Goal: Information Seeking & Learning: Learn about a topic

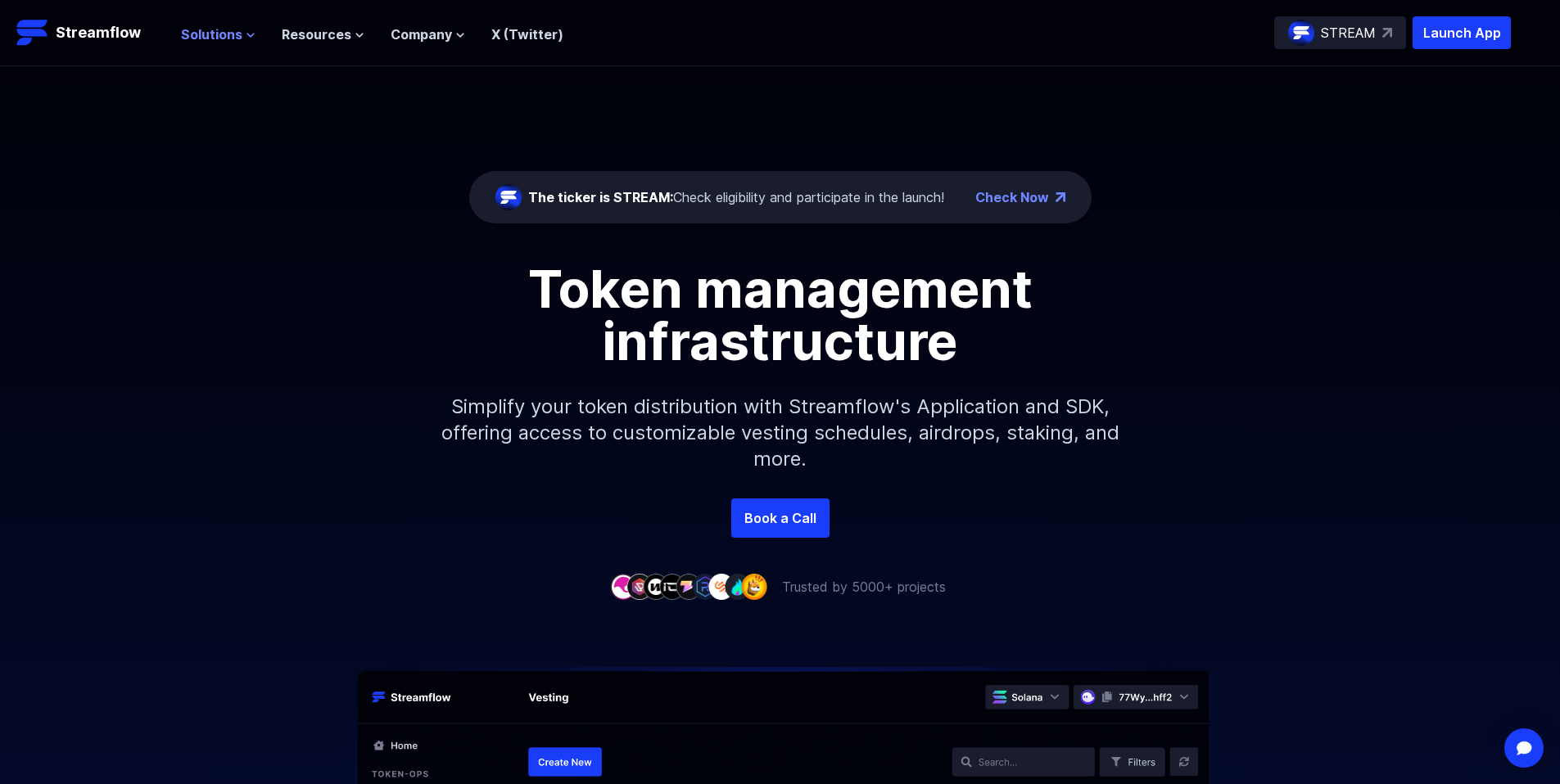
click at [226, 35] on span "Solutions" at bounding box center [211, 34] width 62 height 20
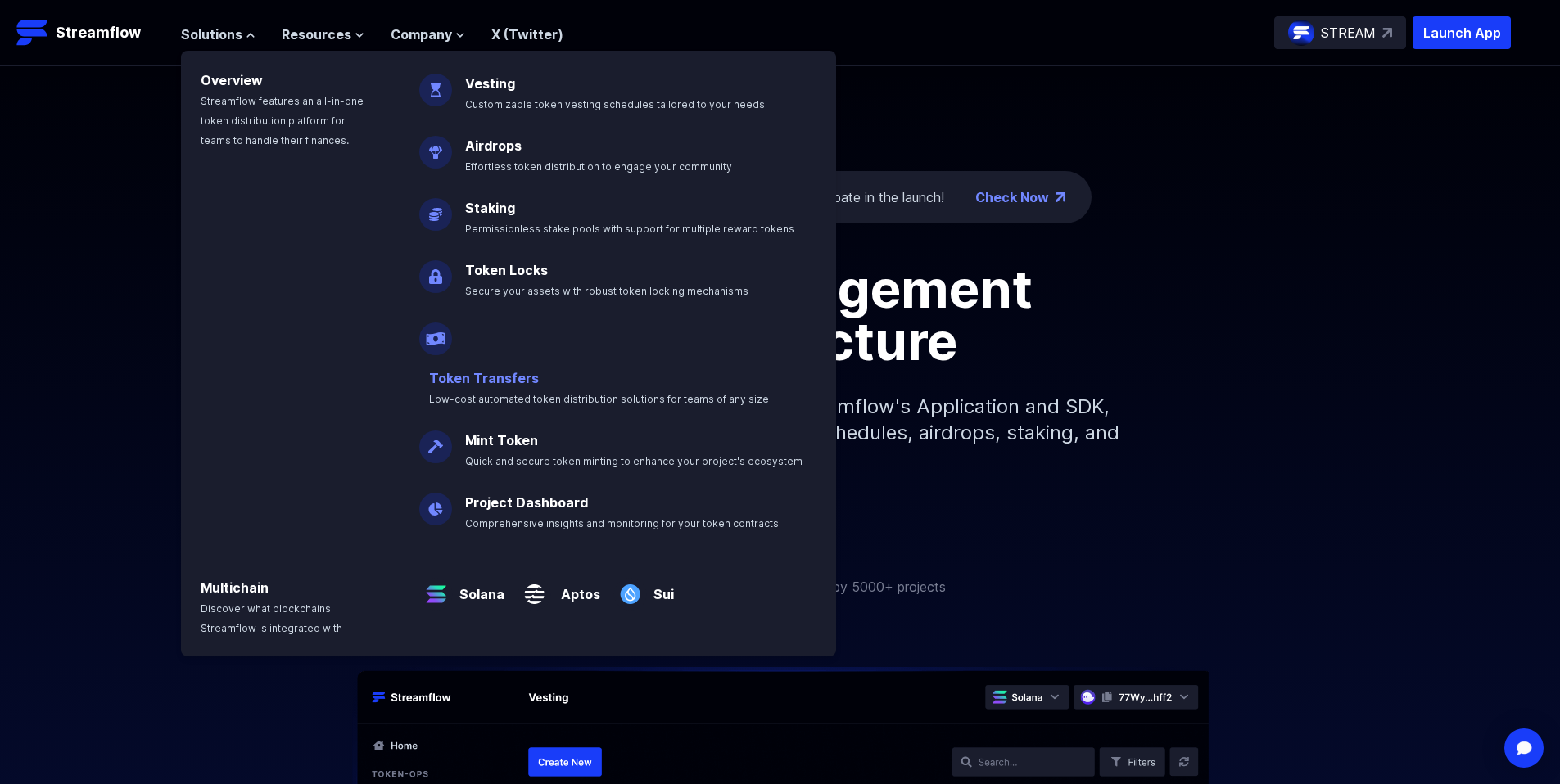
click at [524, 370] on link "Token Transfers" at bounding box center [484, 378] width 110 height 16
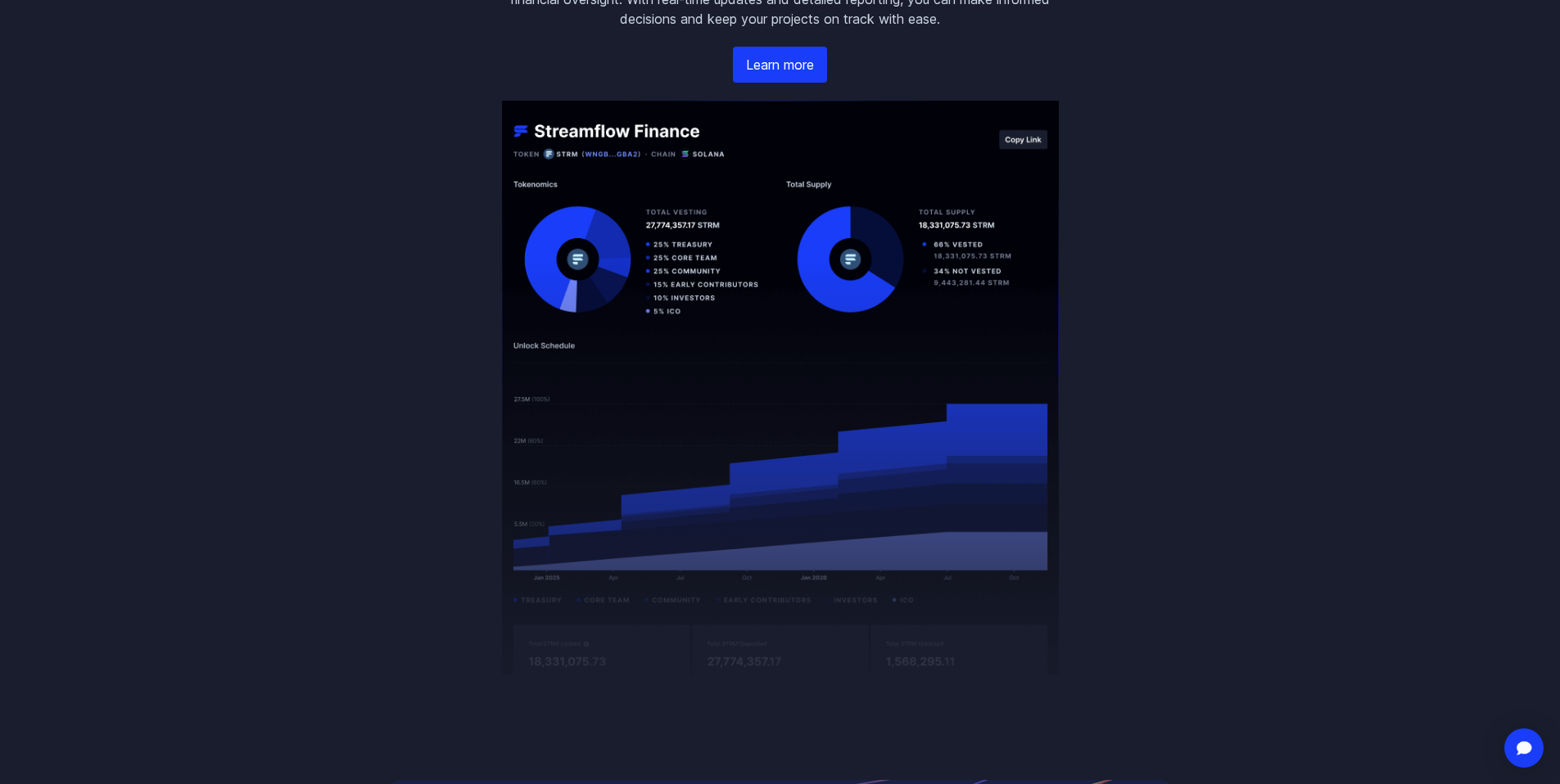
scroll to position [3110, 0]
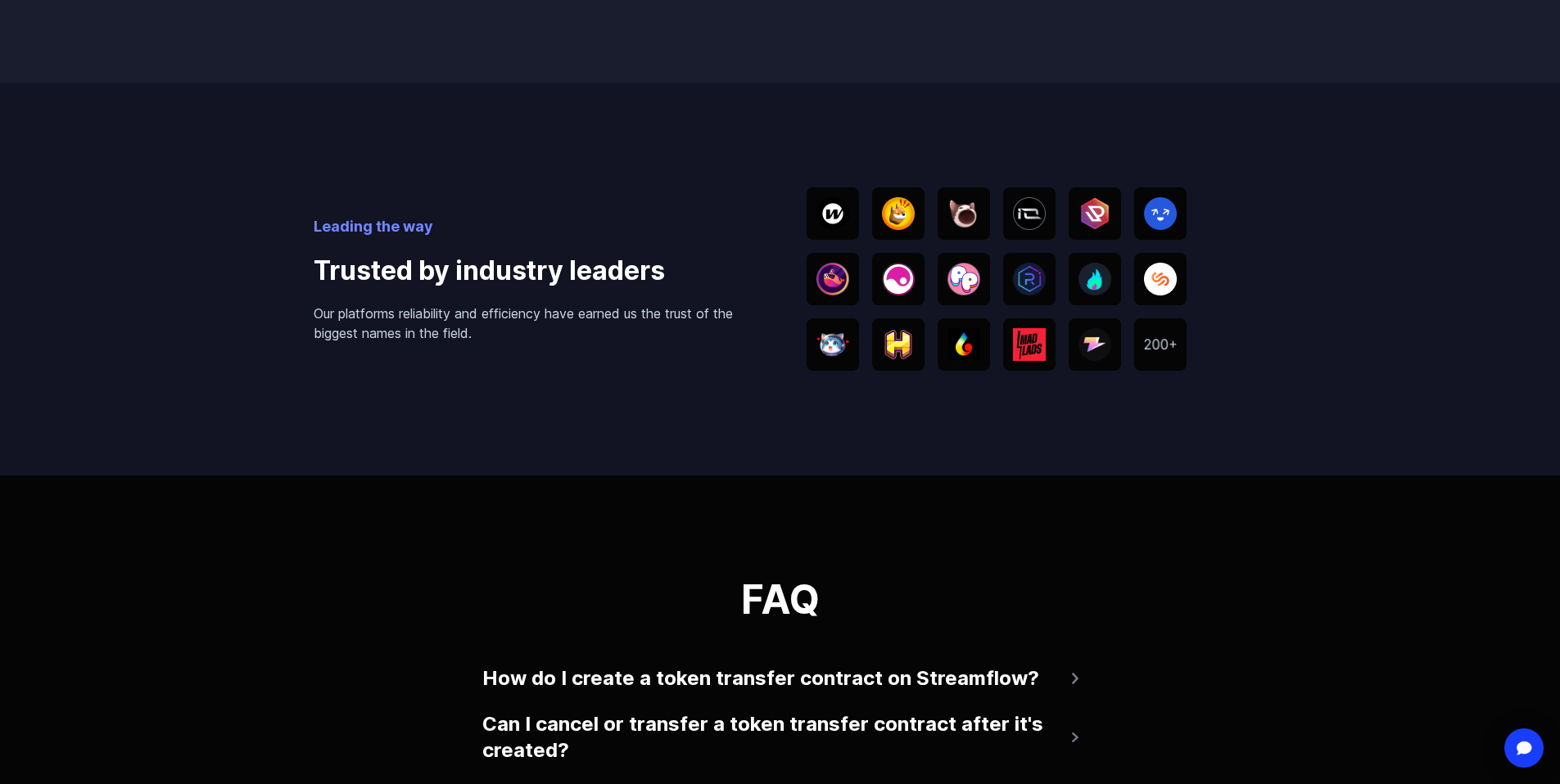
click at [897, 230] on img at bounding box center [898, 213] width 33 height 33
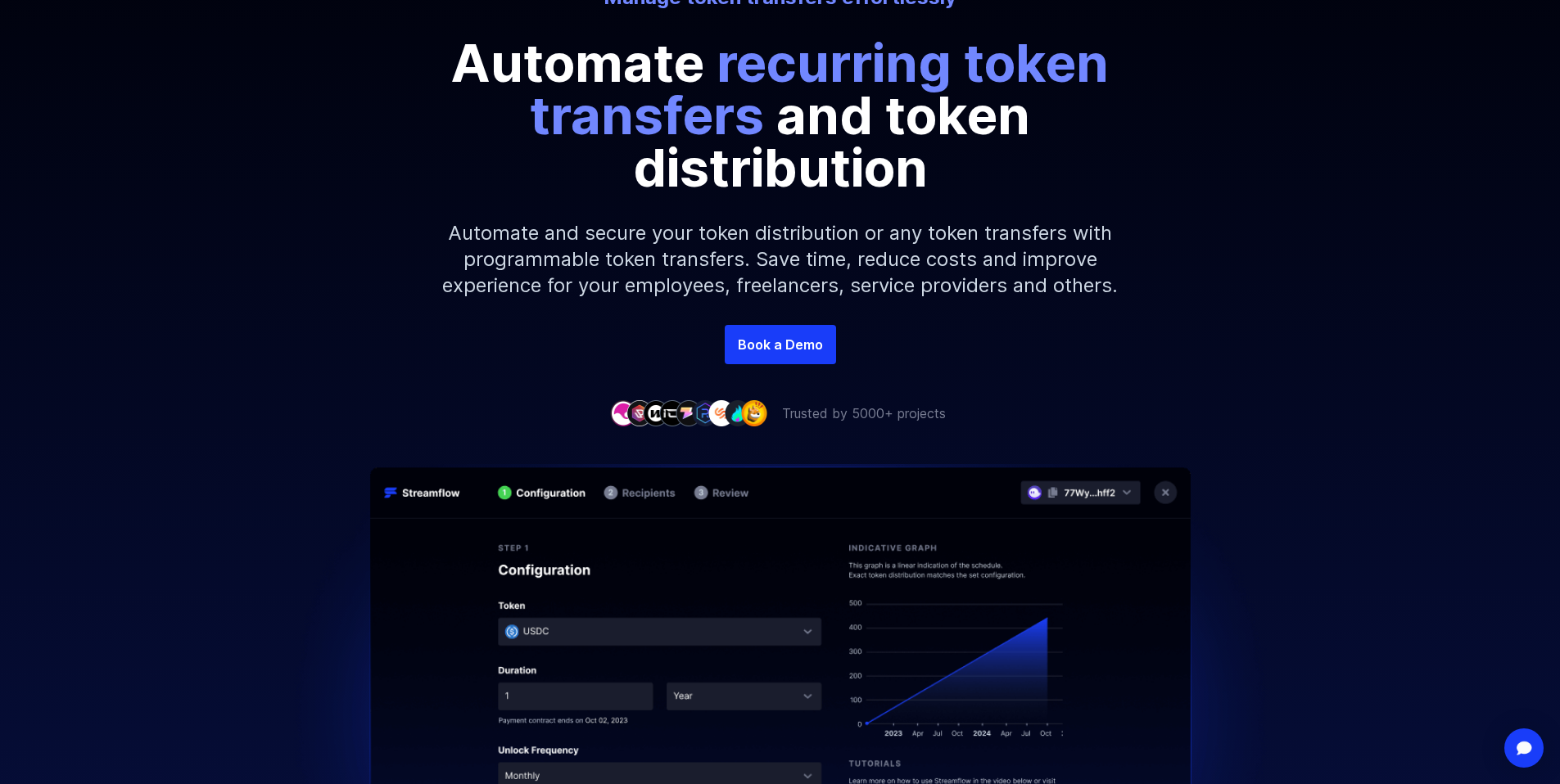
scroll to position [0, 0]
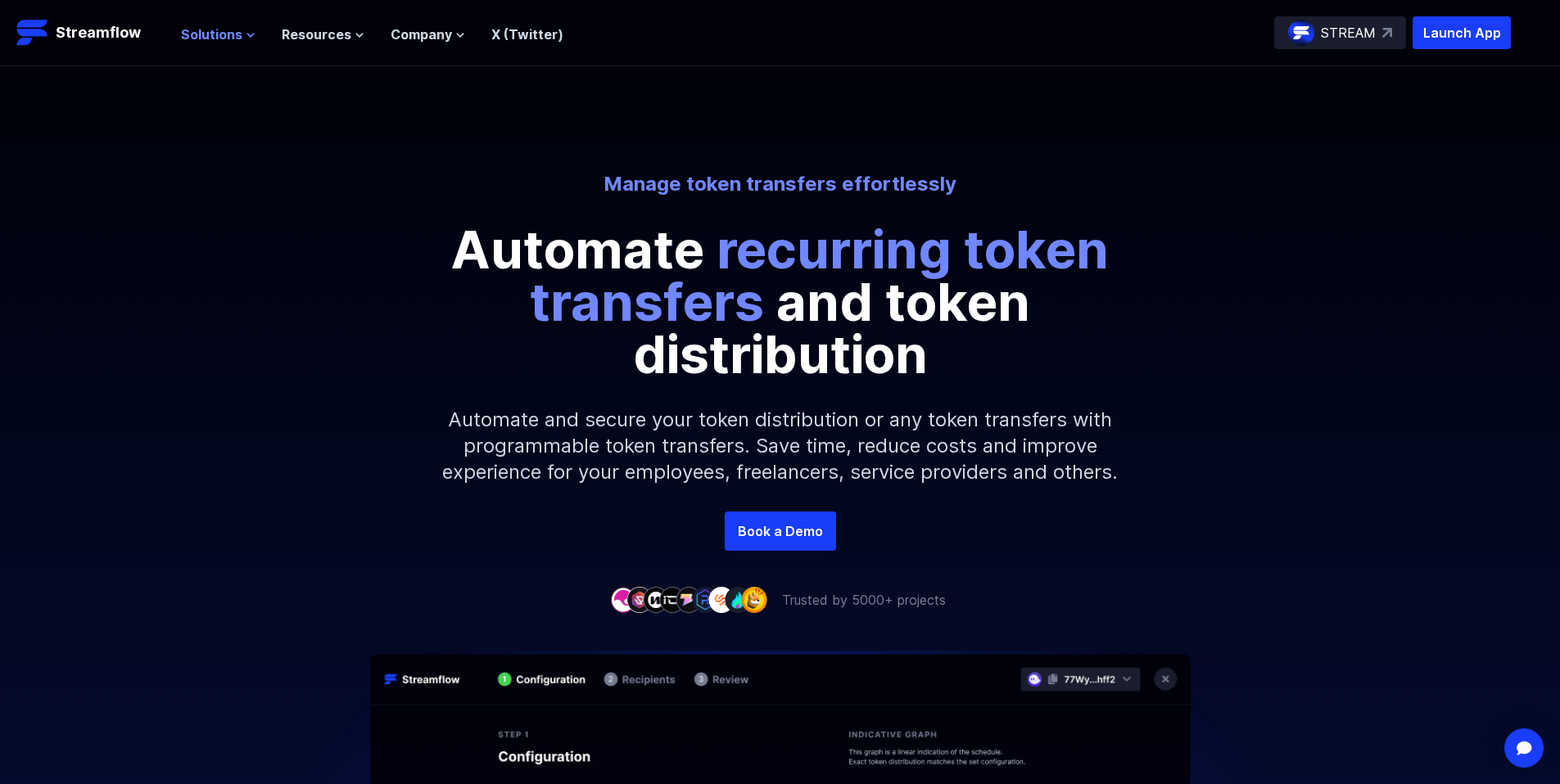
click at [246, 36] on icon at bounding box center [250, 34] width 10 height 10
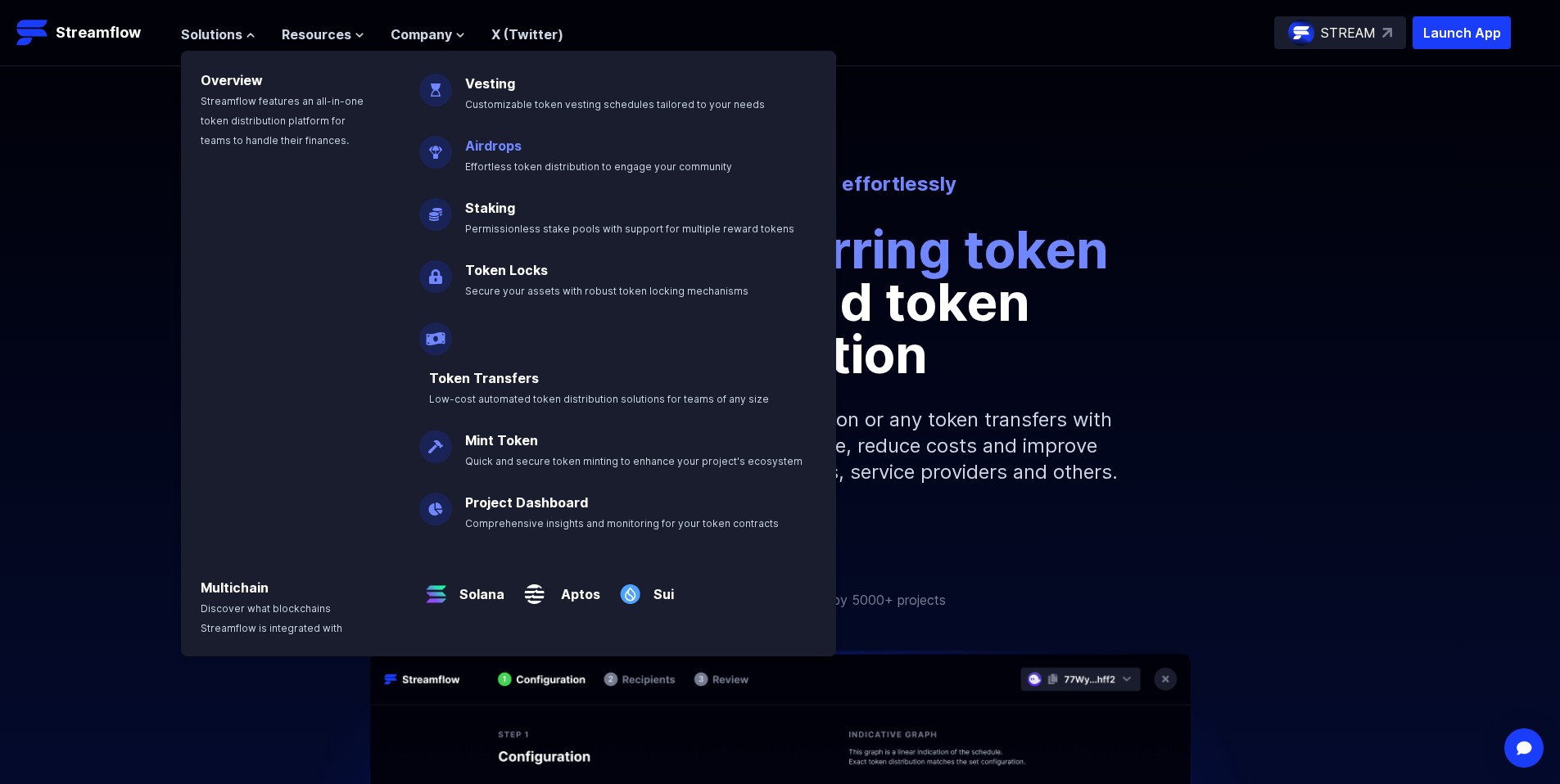
click at [636, 152] on p "Airdrops Effortless token distribution to engage your community" at bounding box center [610, 149] width 309 height 53
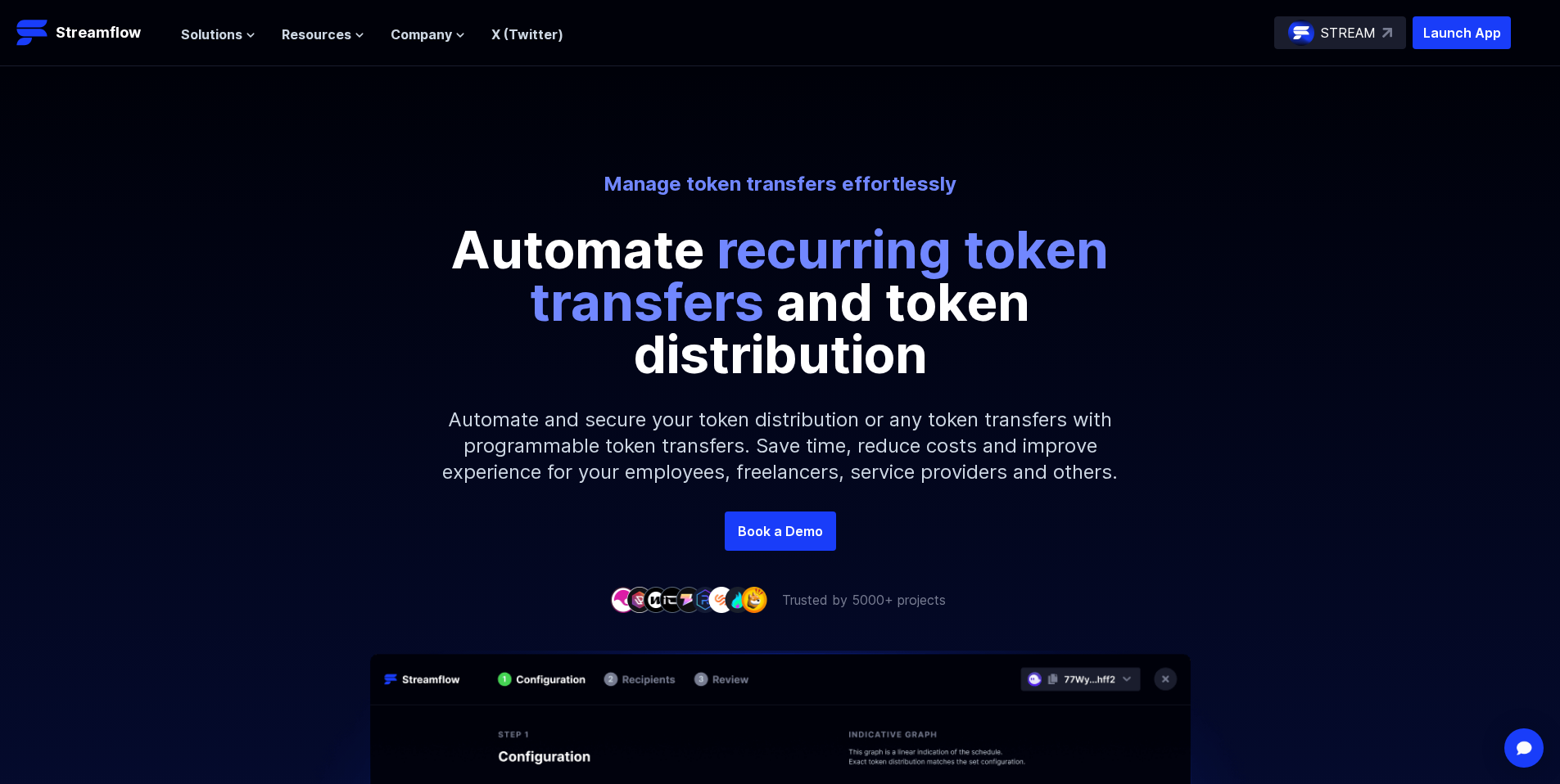
click at [692, 183] on p "Manage token transfers effortlessly" at bounding box center [780, 184] width 908 height 26
click at [686, 181] on p "Manage token transfers effortlessly" at bounding box center [780, 184] width 908 height 26
click at [685, 181] on p "Manage token transfers effortlessly" at bounding box center [780, 184] width 908 height 26
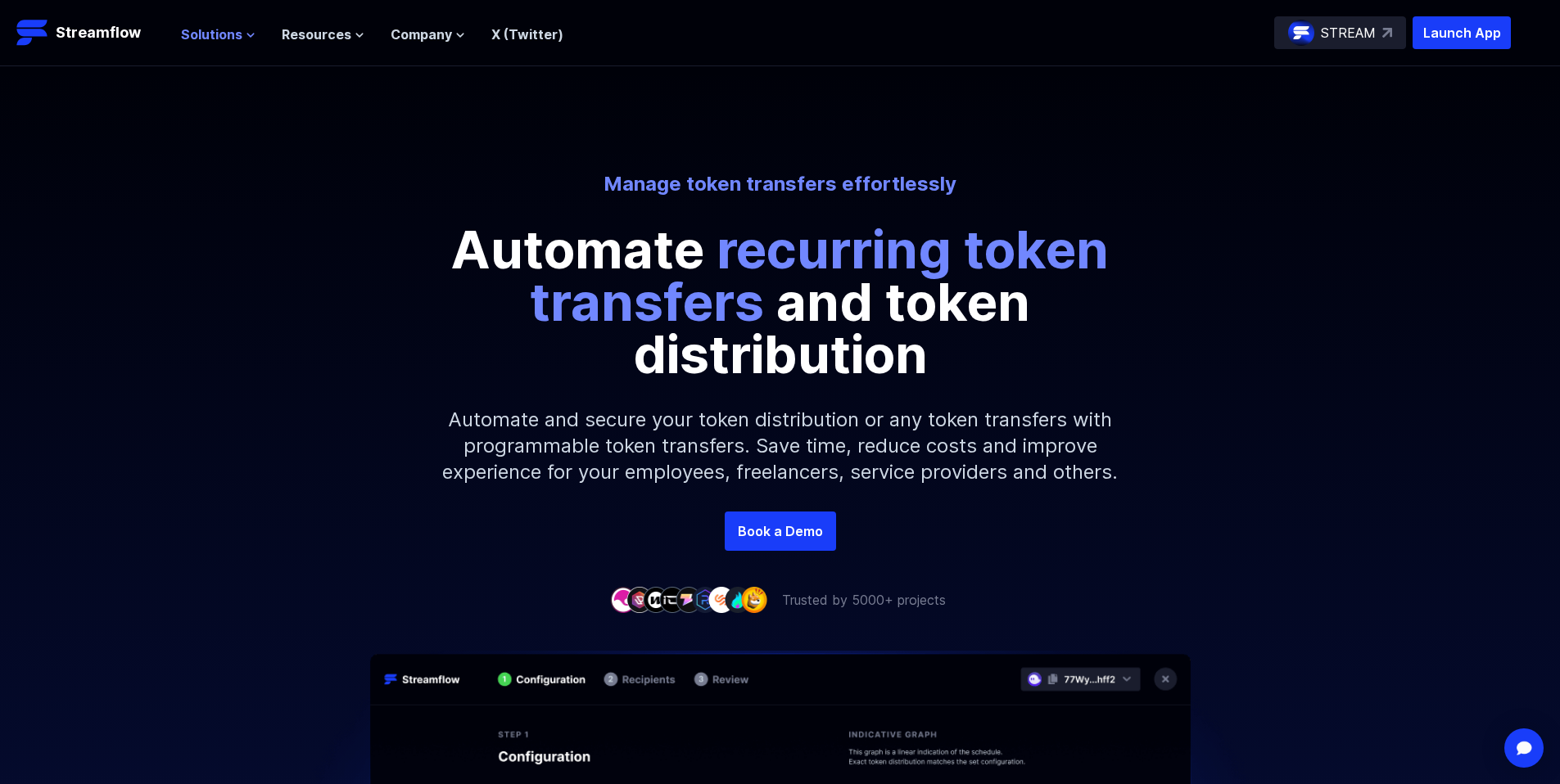
click at [197, 34] on span "Solutions" at bounding box center [211, 34] width 62 height 20
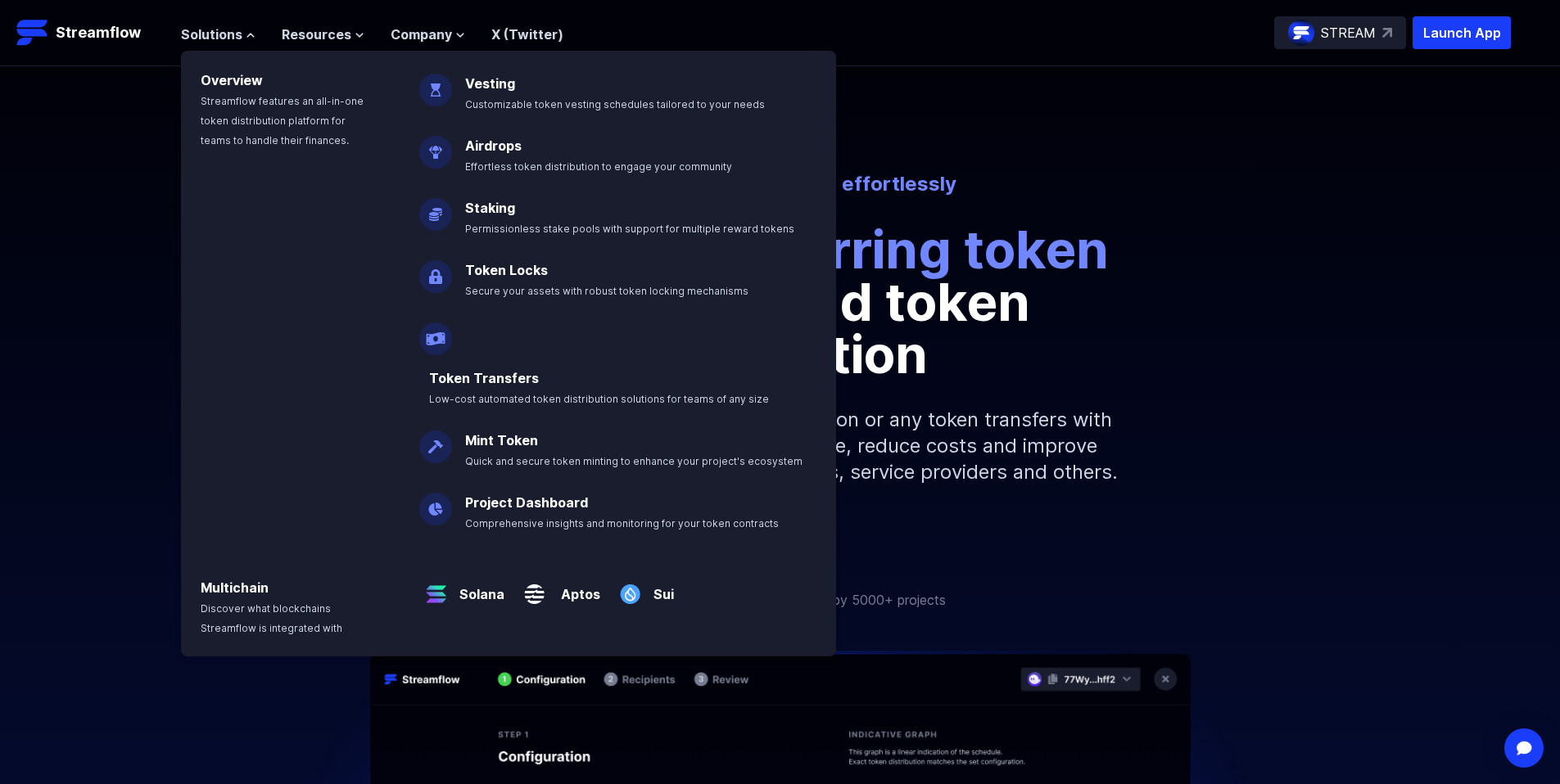
click at [1002, 240] on span "recurring token transfers" at bounding box center [819, 275] width 579 height 115
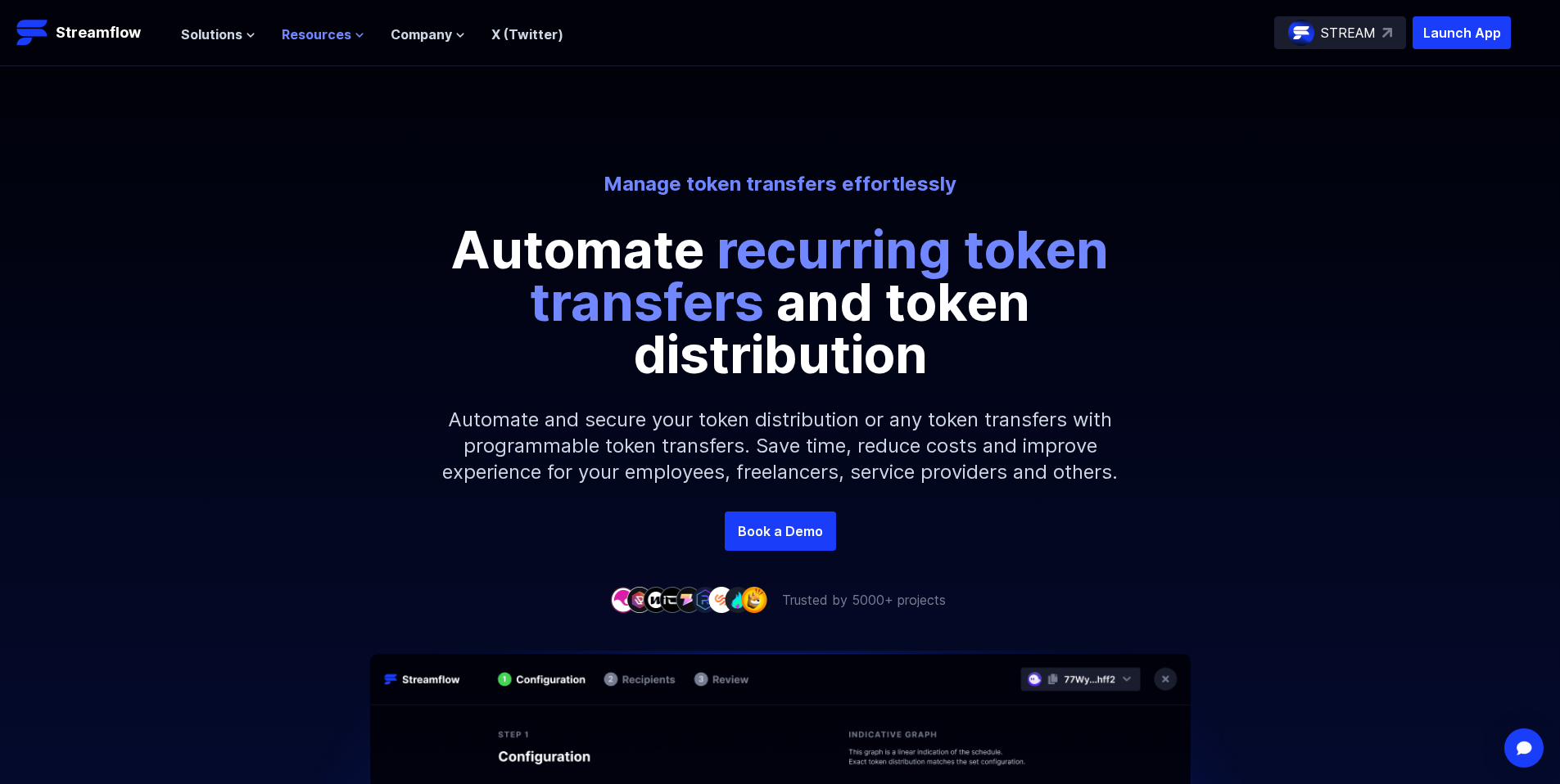
click at [286, 31] on span "Resources" at bounding box center [316, 34] width 70 height 20
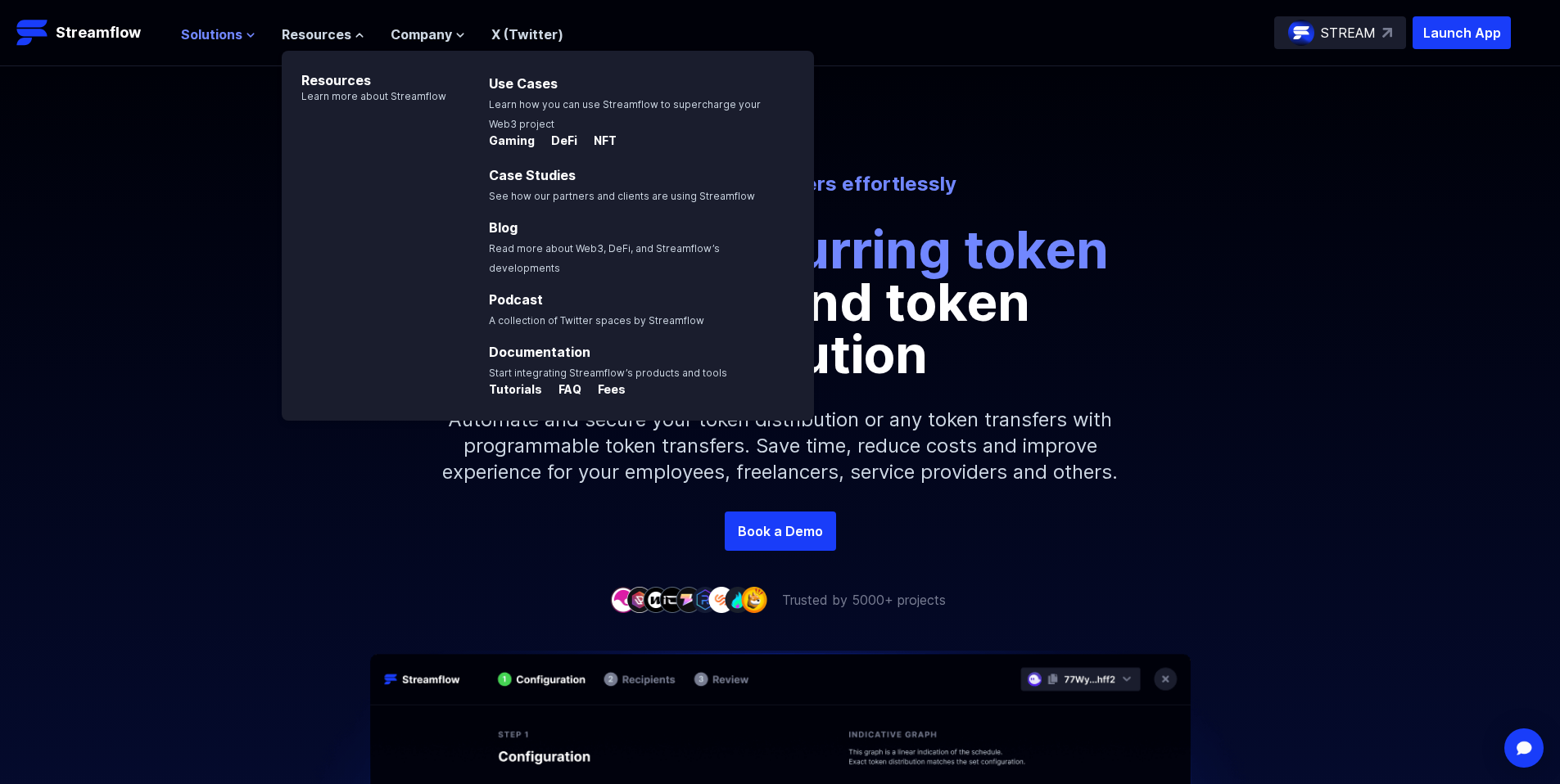
click at [201, 32] on span "Solutions" at bounding box center [211, 34] width 62 height 20
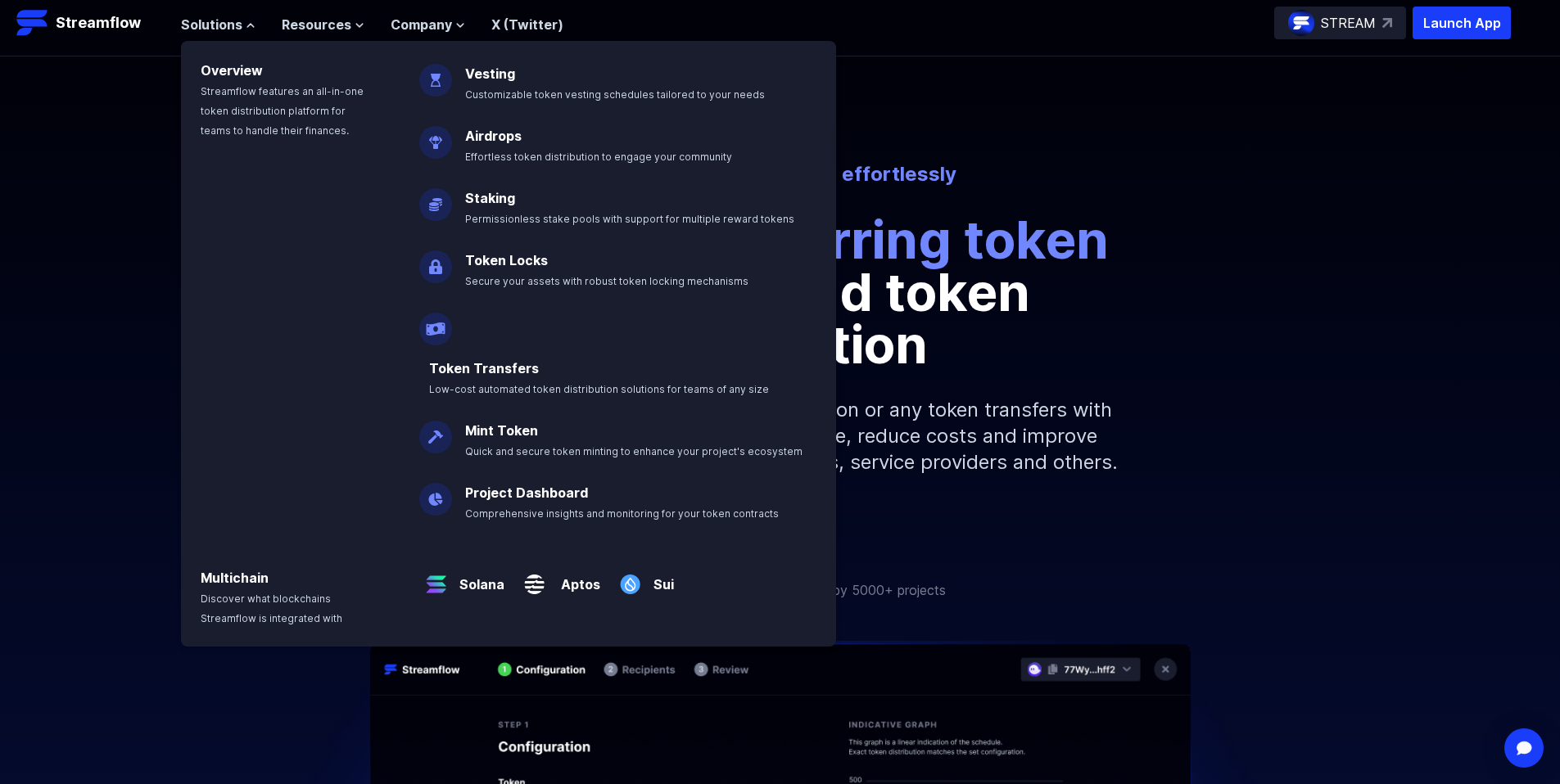
scroll to position [21, 0]
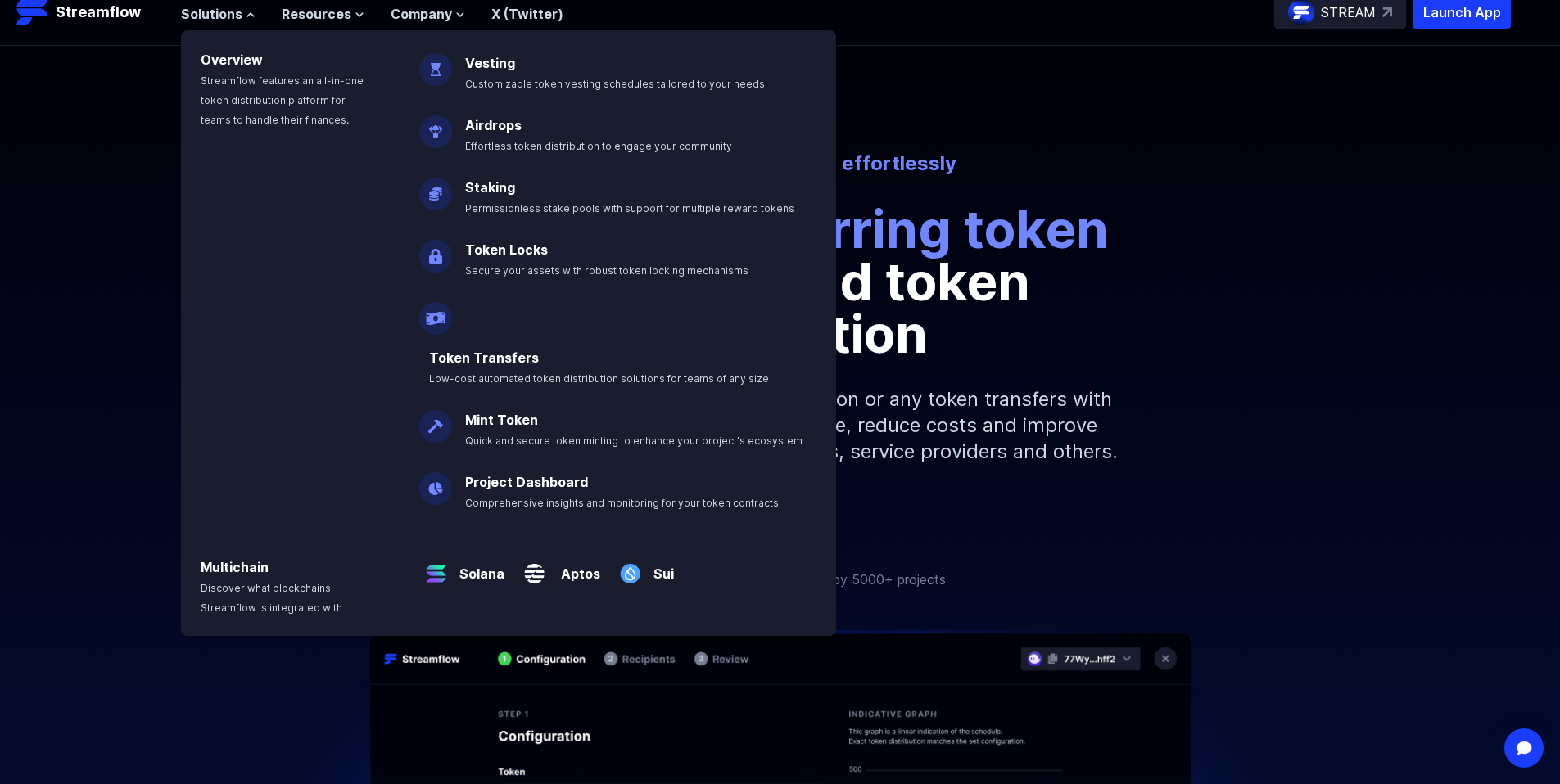
click at [975, 424] on p "Automate and secure your token distribution or any token transfers with program…" at bounding box center [780, 426] width 704 height 131
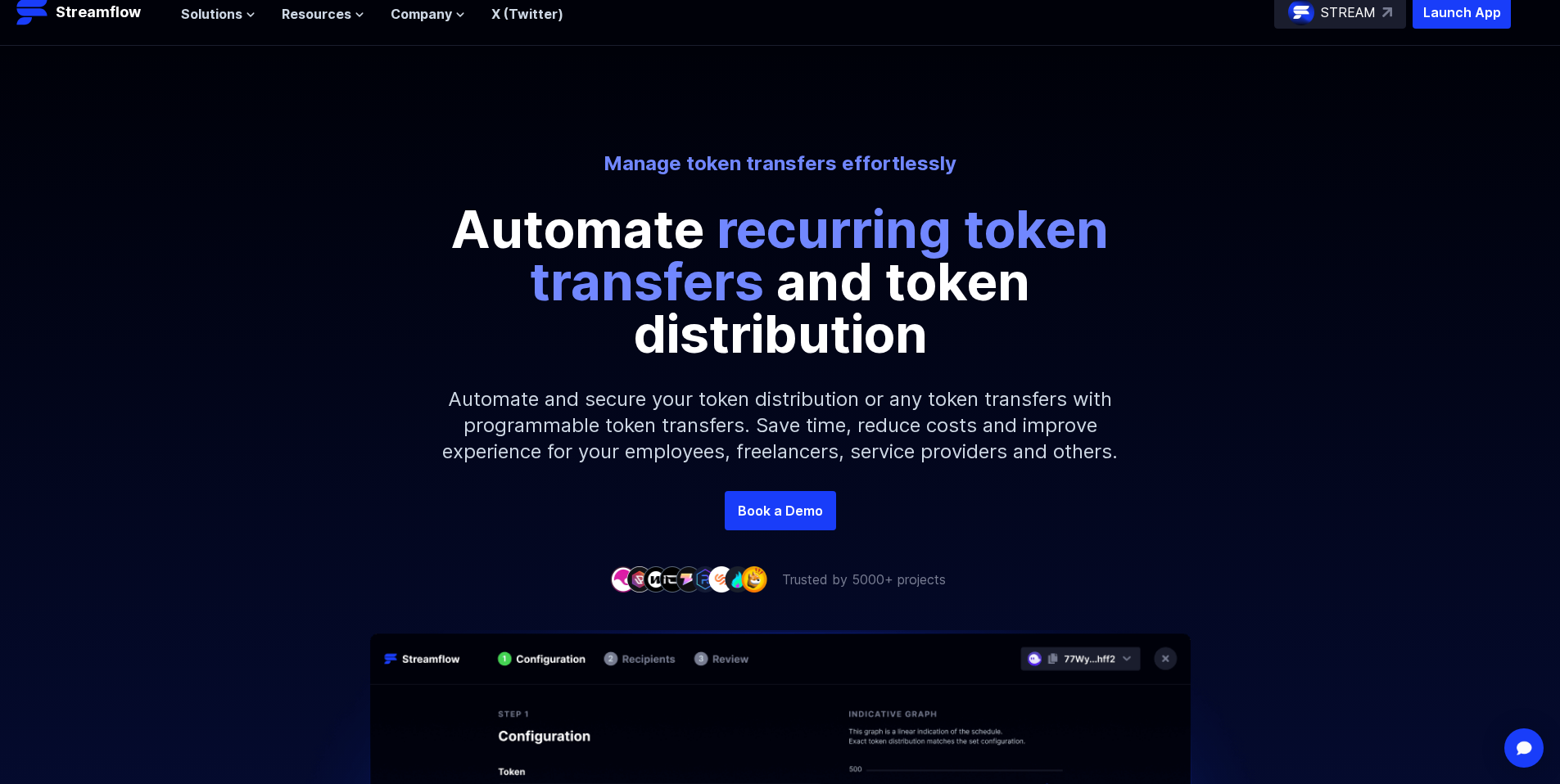
click at [756, 592] on img at bounding box center [754, 579] width 26 height 25
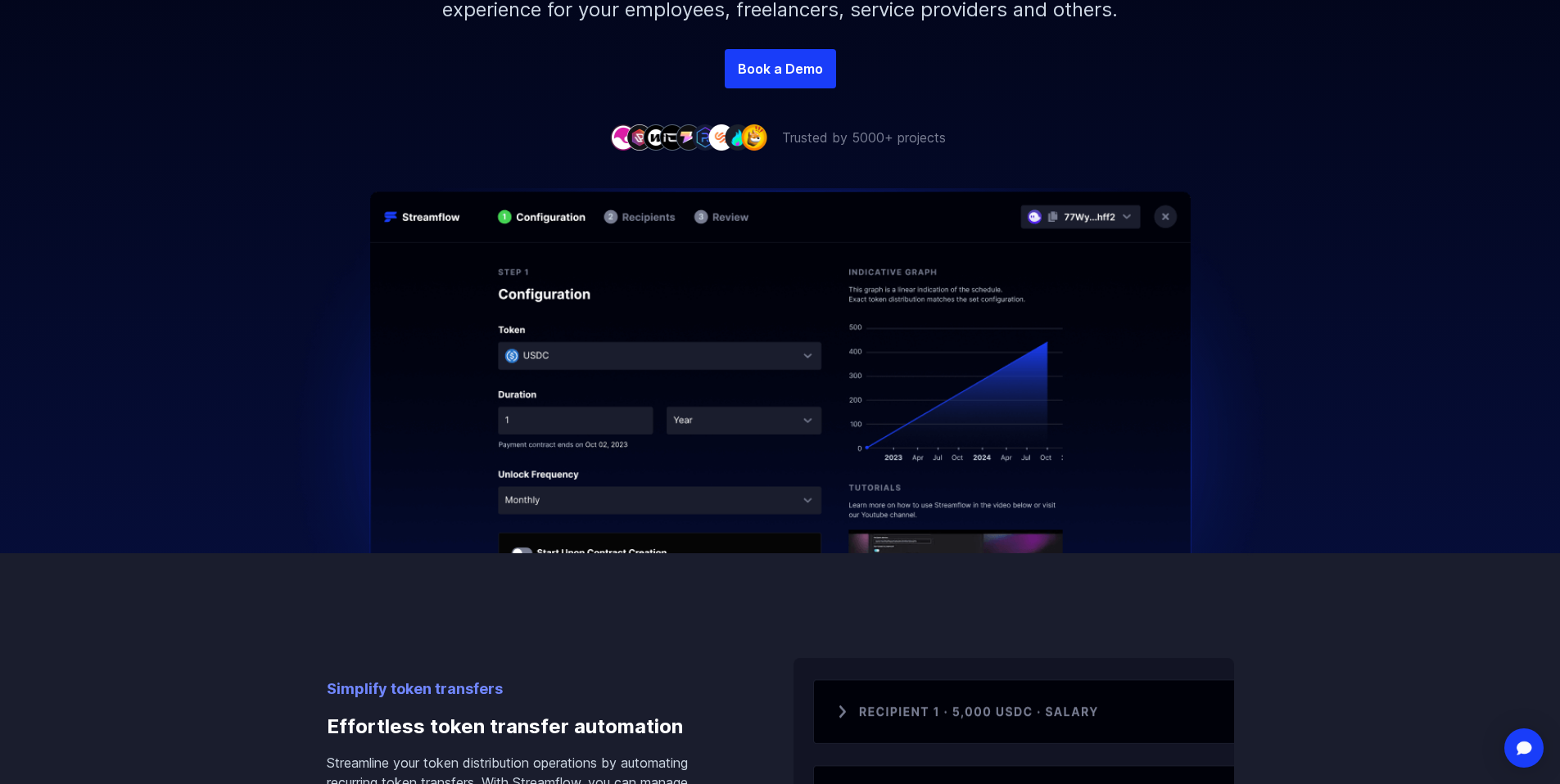
scroll to position [0, 0]
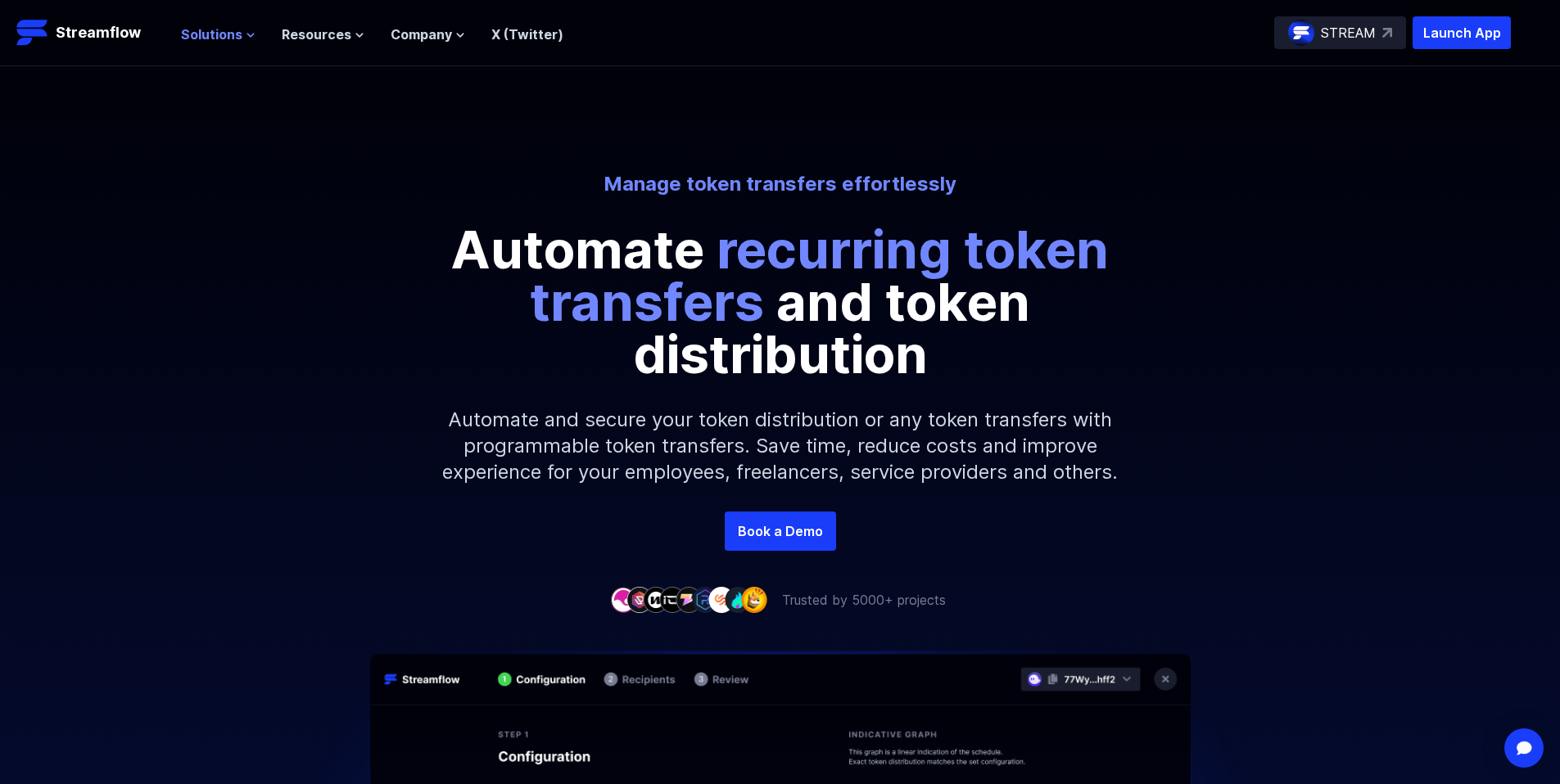
click at [231, 36] on span "Solutions" at bounding box center [211, 34] width 62 height 20
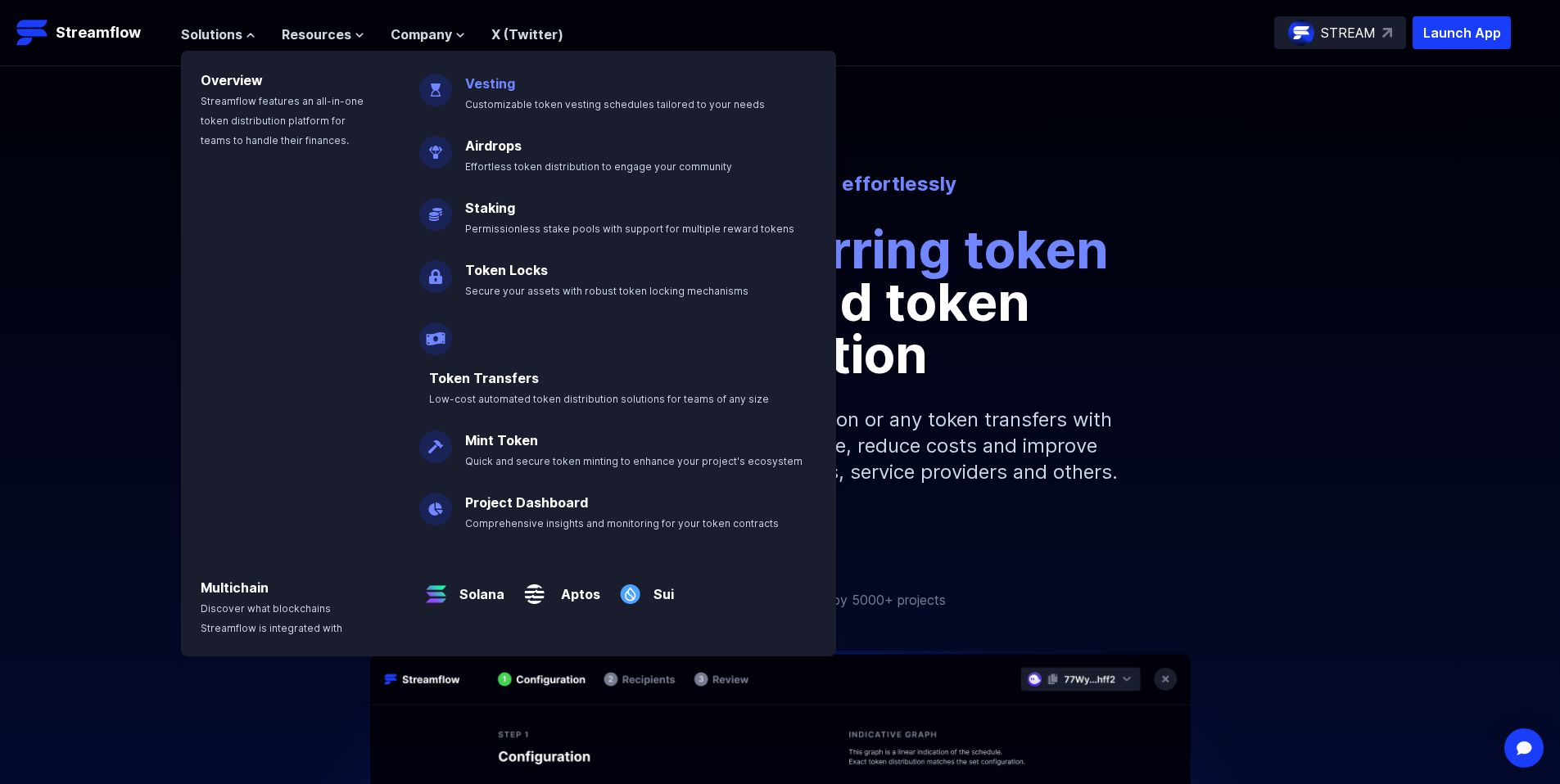
click at [483, 88] on link "Vesting" at bounding box center [490, 83] width 50 height 16
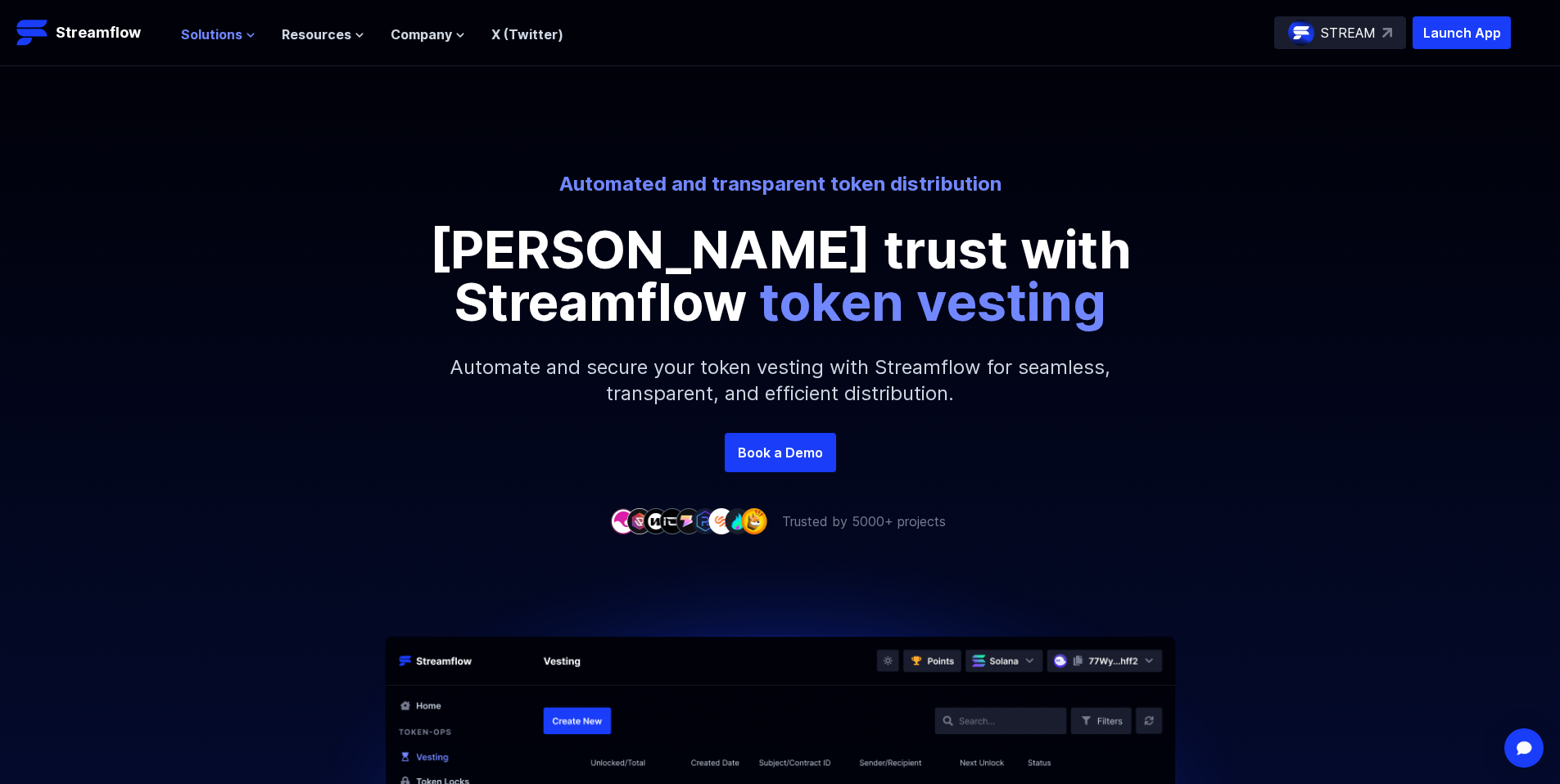
click at [191, 35] on span "Solutions" at bounding box center [211, 34] width 62 height 20
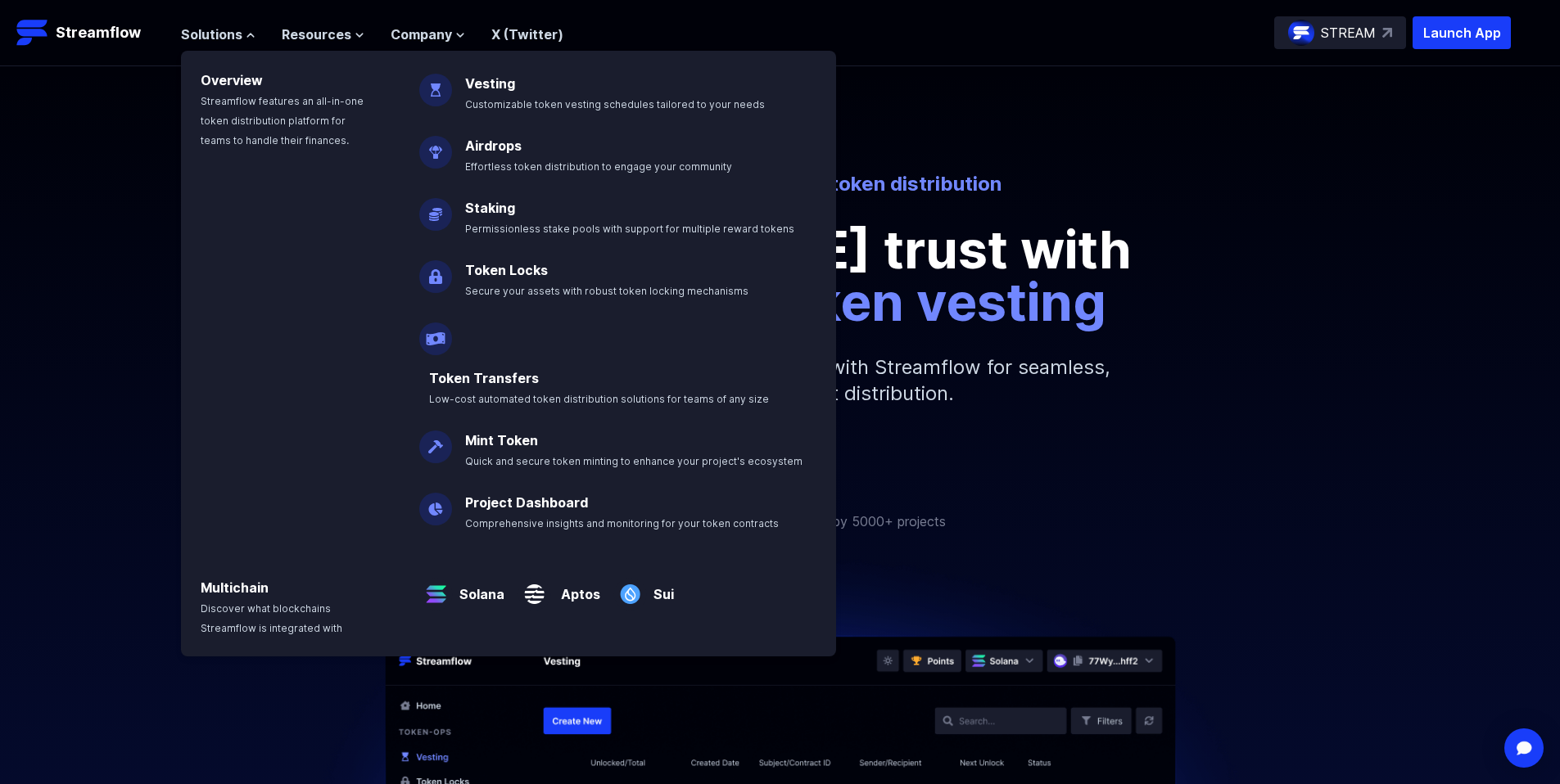
click at [1053, 223] on p "[PERSON_NAME] trust with Streamflow token vesting" at bounding box center [780, 275] width 737 height 104
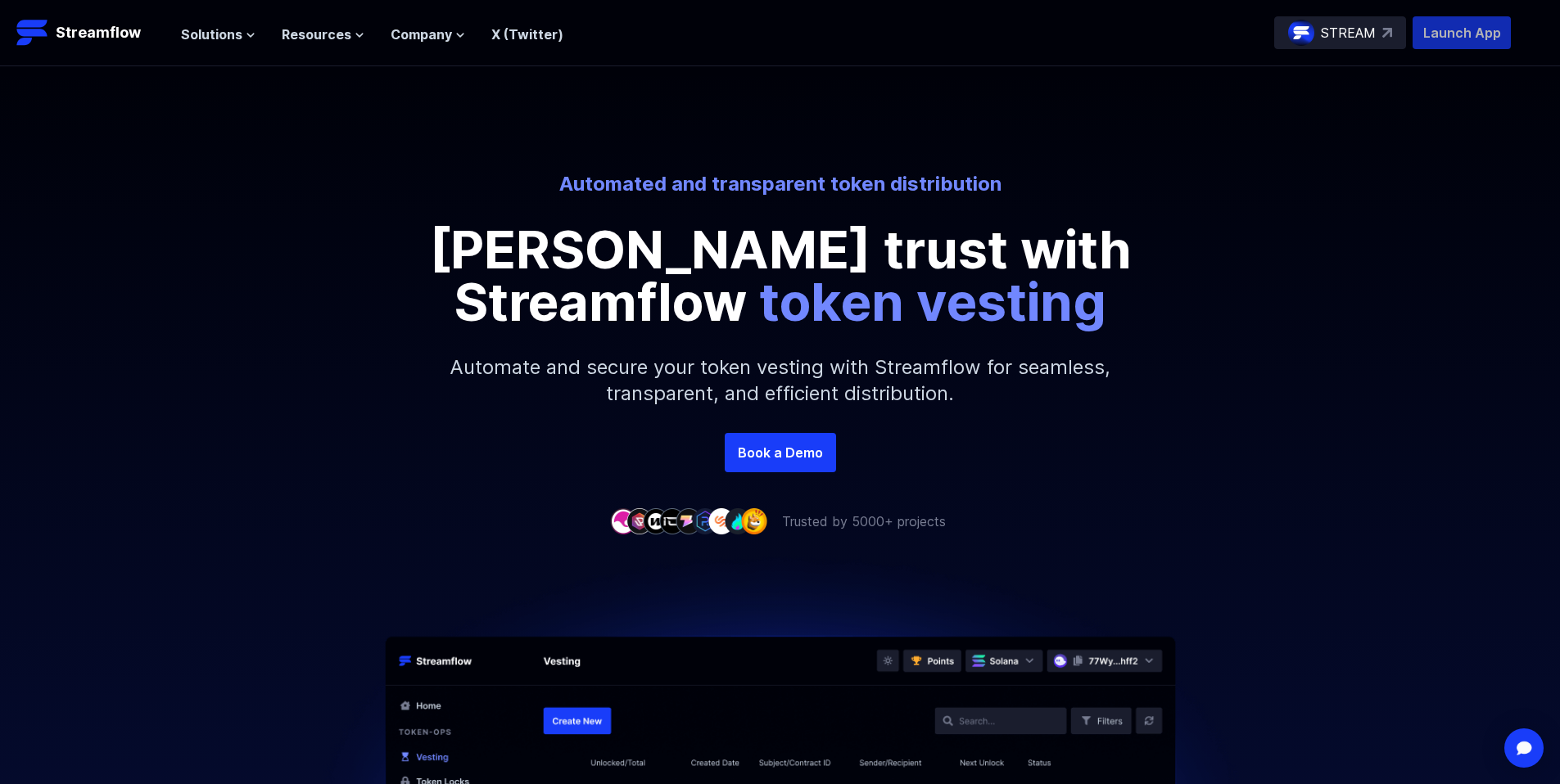
click at [1471, 34] on p "Launch App" at bounding box center [1462, 33] width 98 height 33
click at [1114, 380] on p "Automate and secure your token vesting with Streamflow for seamless, transparen…" at bounding box center [780, 380] width 704 height 104
click at [231, 31] on span "Solutions" at bounding box center [211, 34] width 62 height 20
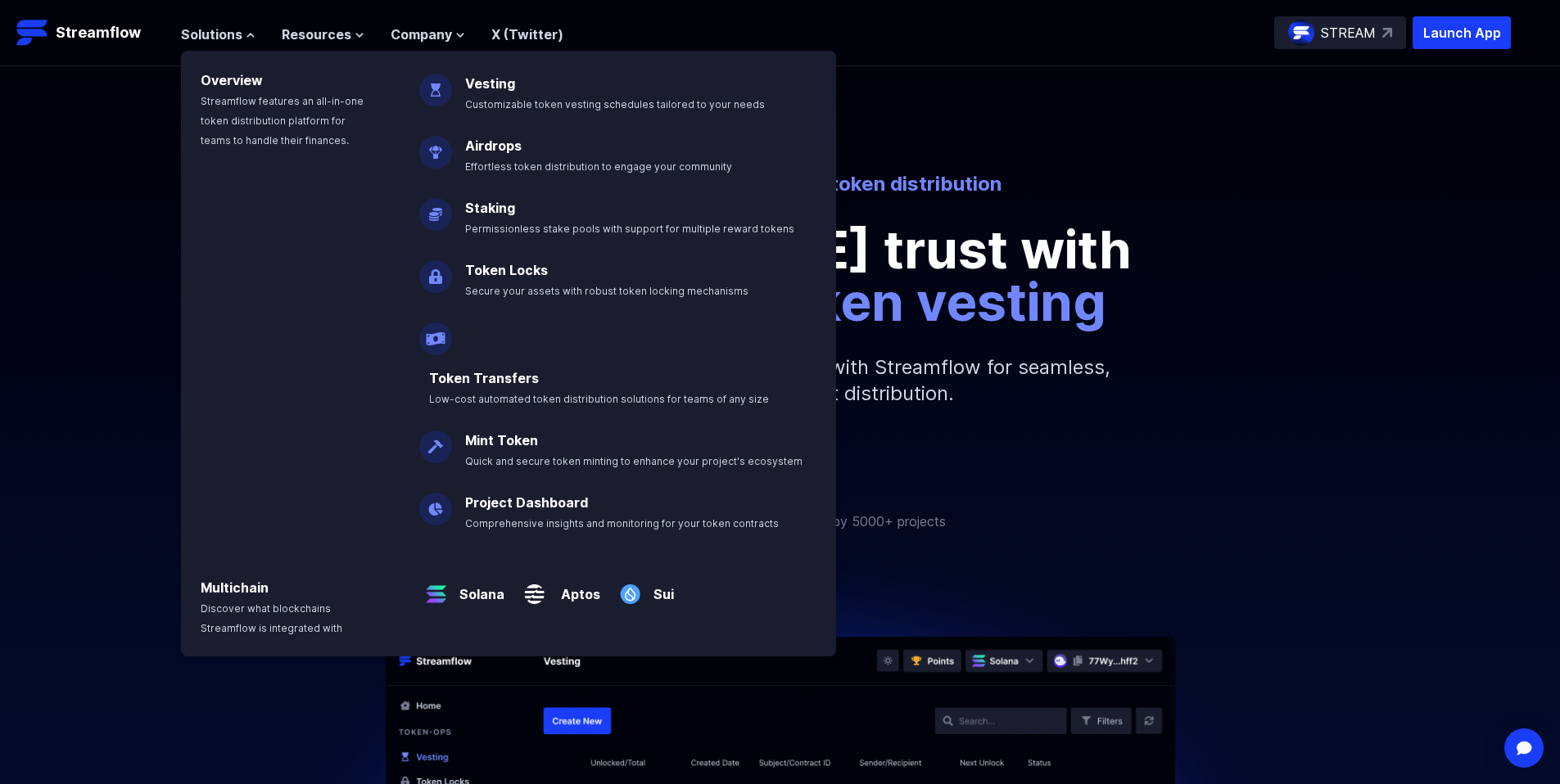
click at [1259, 386] on div "Automated and transparent token distribution Foster trust with Streamflow token…" at bounding box center [780, 302] width 1560 height 262
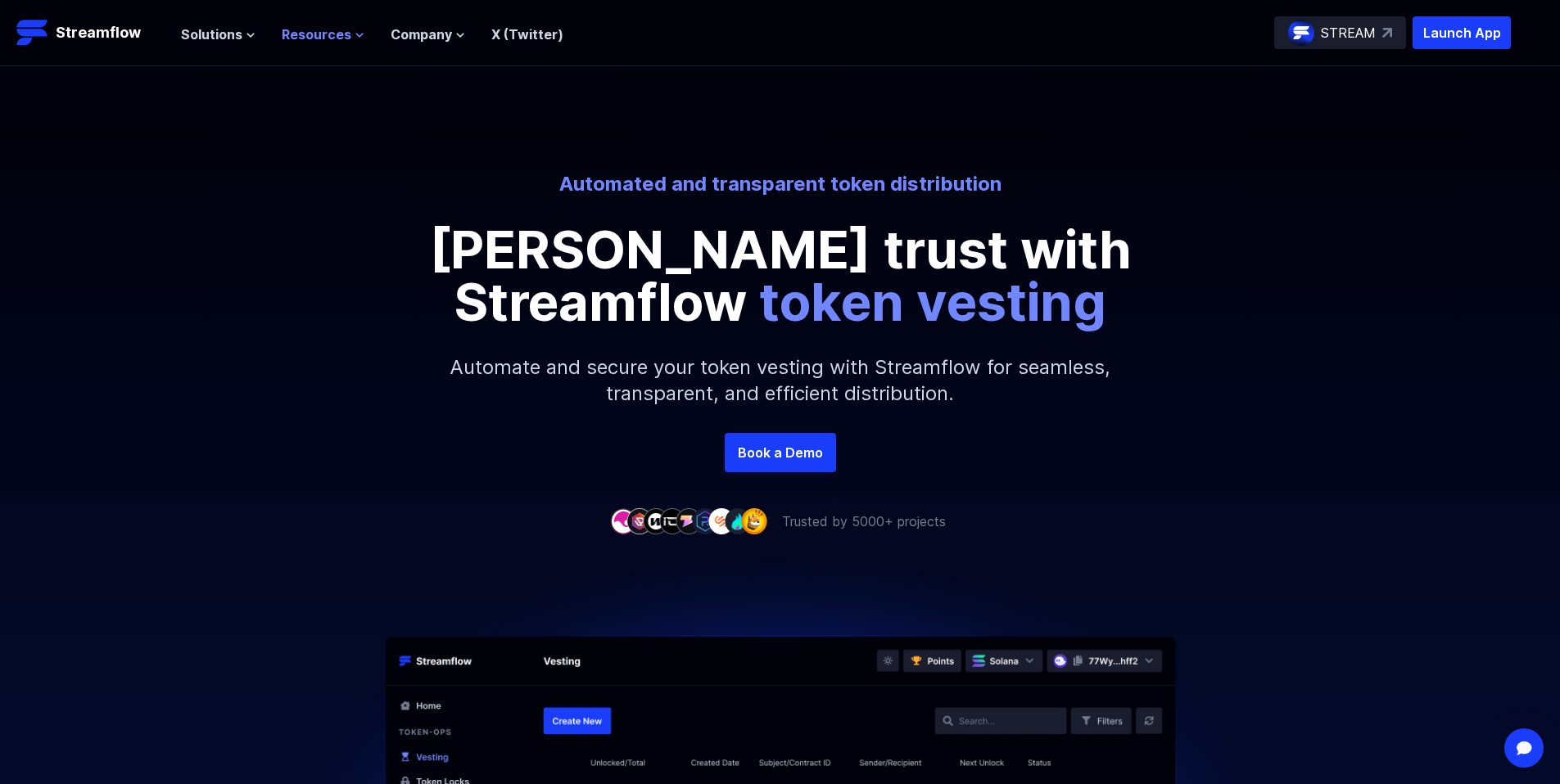
click at [281, 42] on span "Resources" at bounding box center [316, 34] width 70 height 20
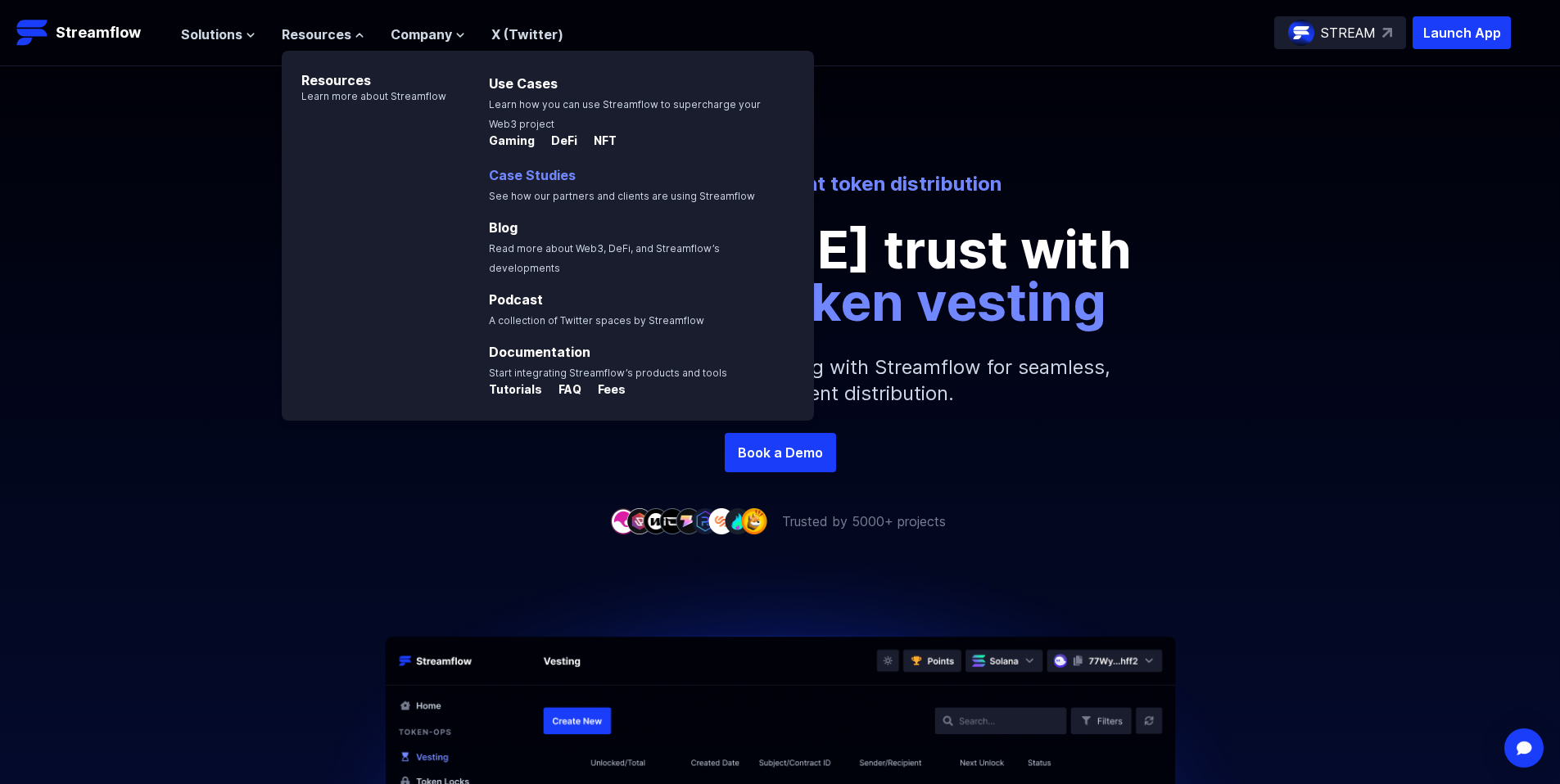
click at [521, 182] on p "Case Studies See how our partners and clients are using Streamflow" at bounding box center [633, 184] width 309 height 39
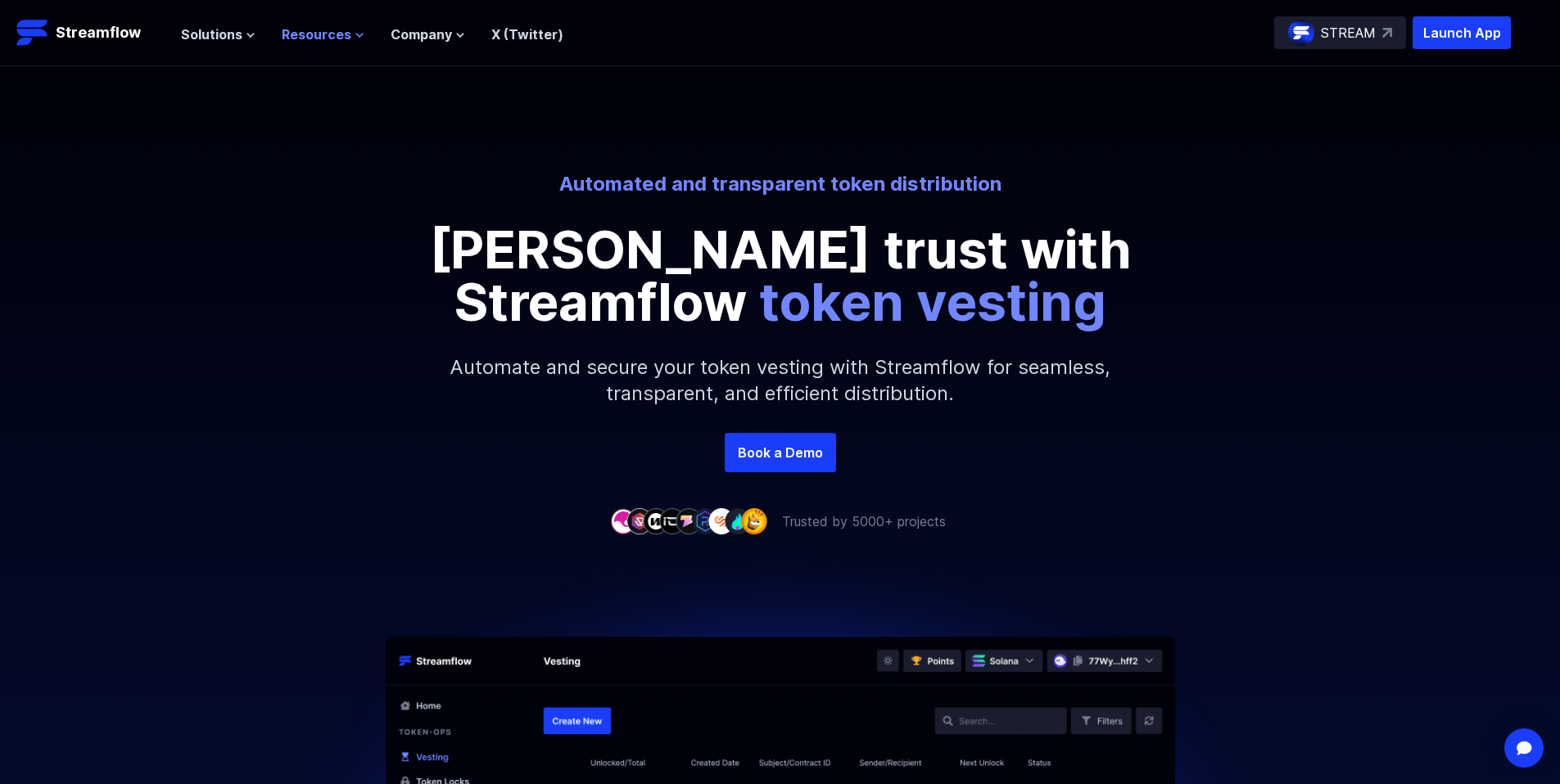
click at [323, 33] on span "Resources" at bounding box center [316, 34] width 70 height 20
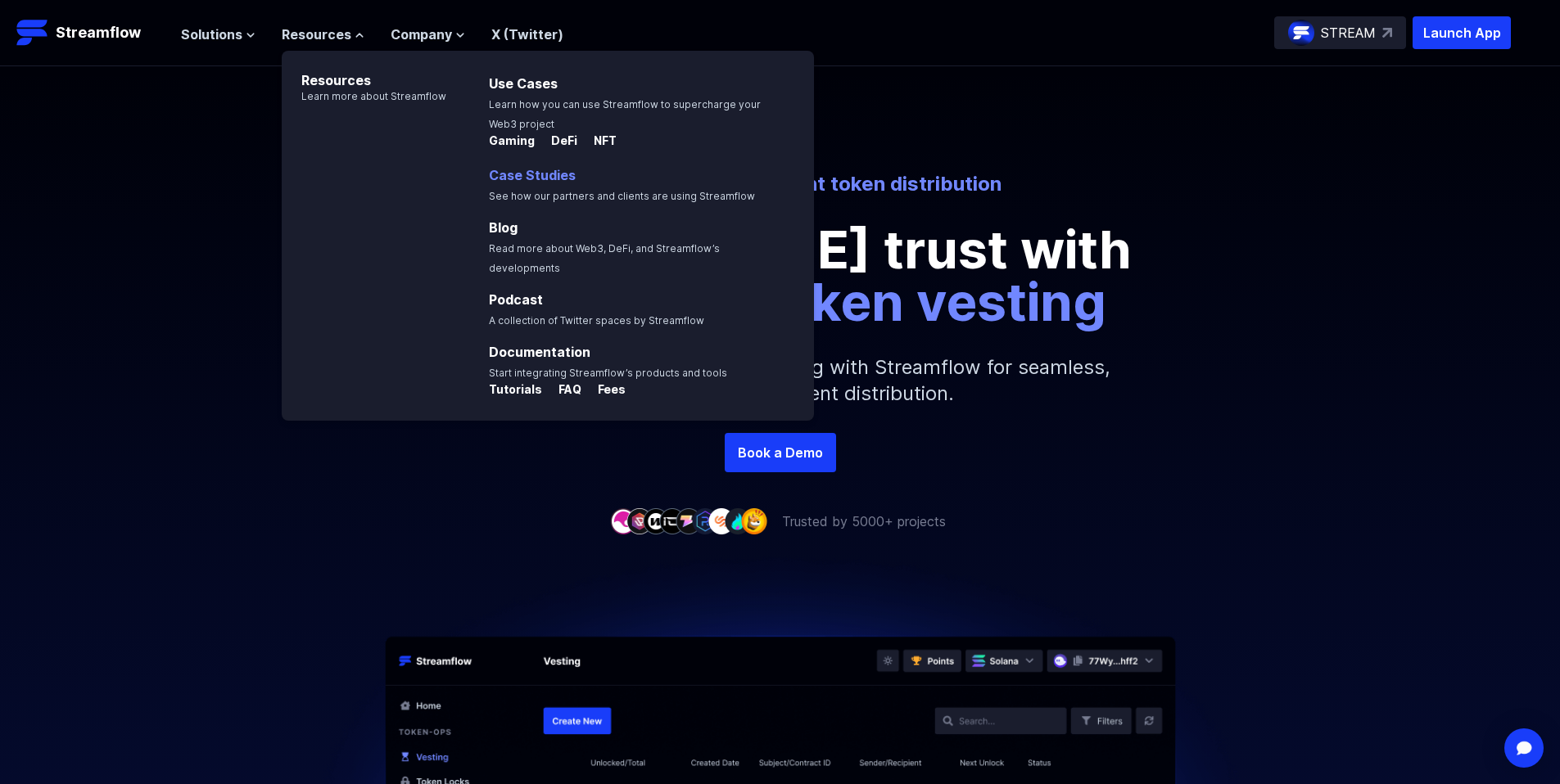
click at [526, 172] on link "Case Studies" at bounding box center [533, 175] width 87 height 16
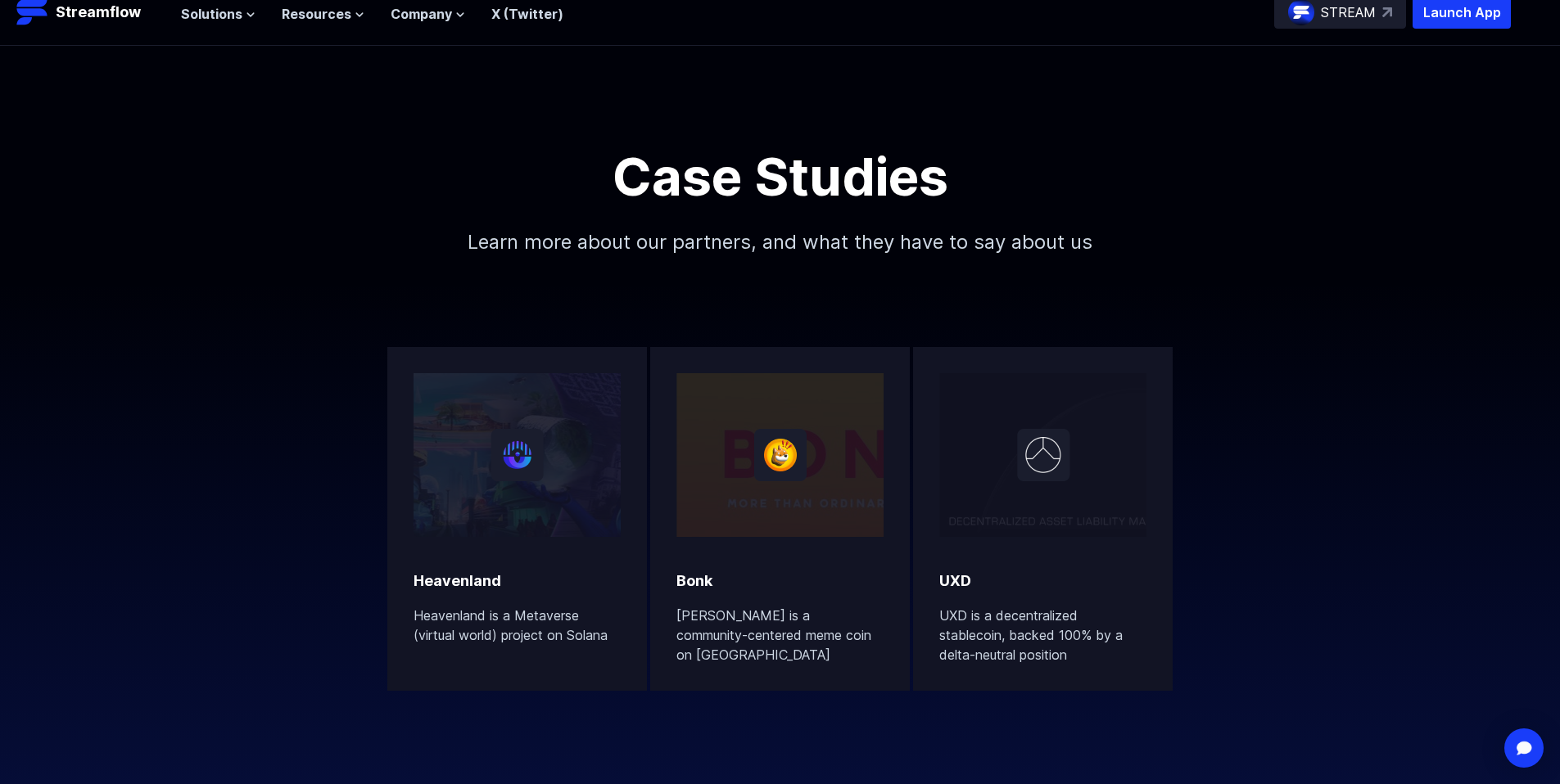
scroll to position [42, 0]
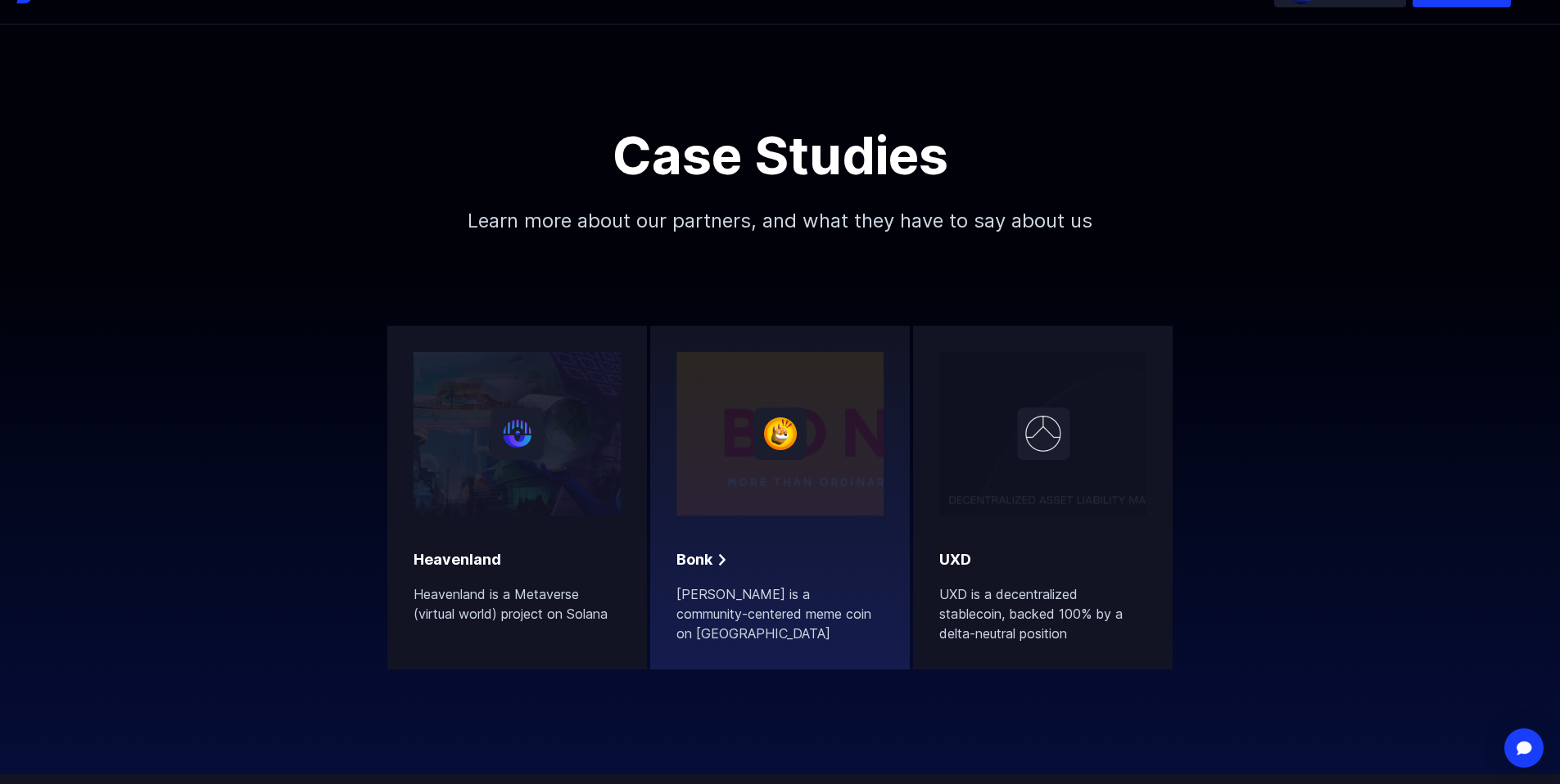
click at [854, 451] on div at bounding box center [780, 434] width 207 height 163
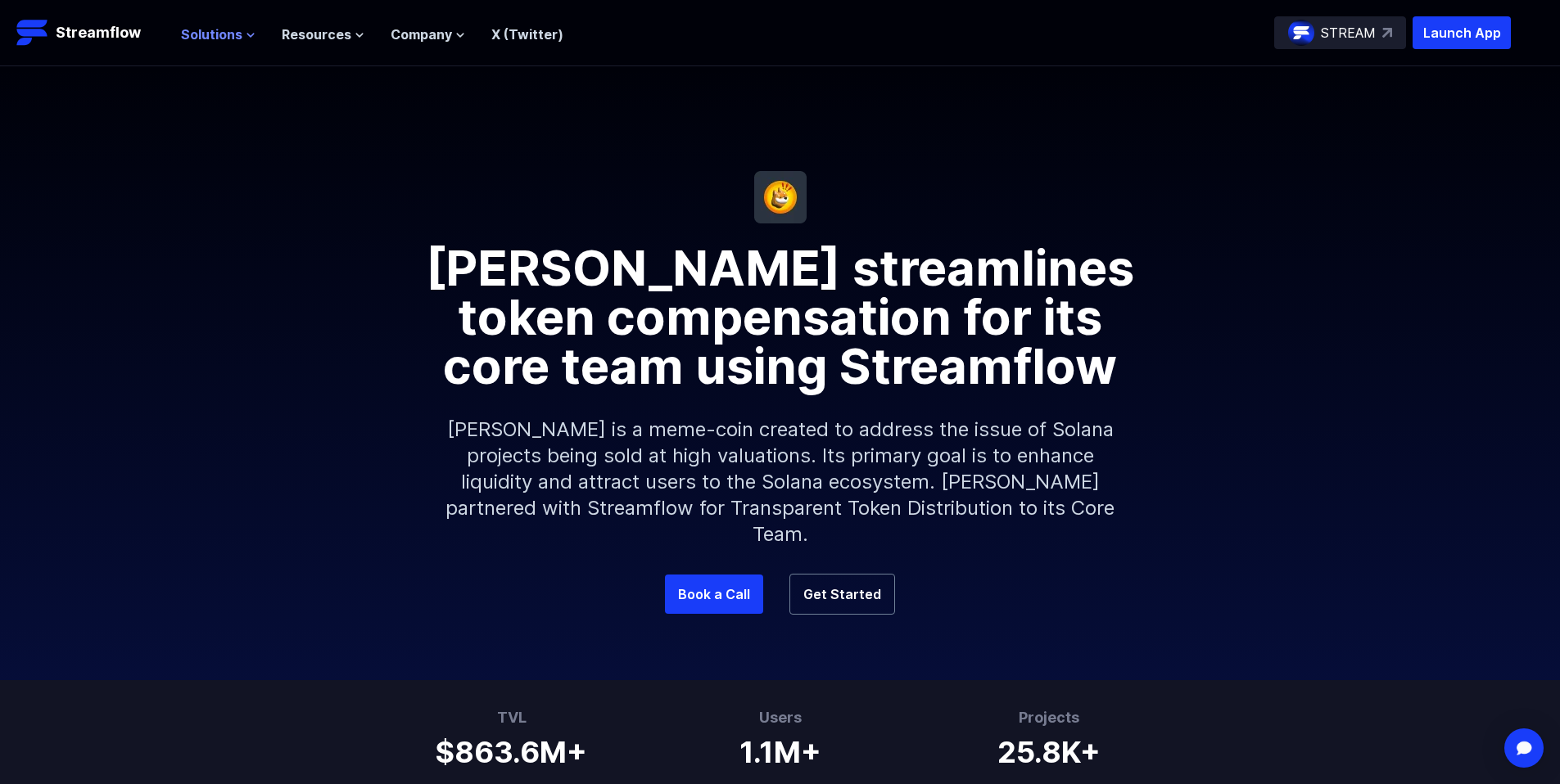
click at [204, 26] on span "Solutions" at bounding box center [211, 34] width 62 height 20
